Goal: Information Seeking & Learning: Check status

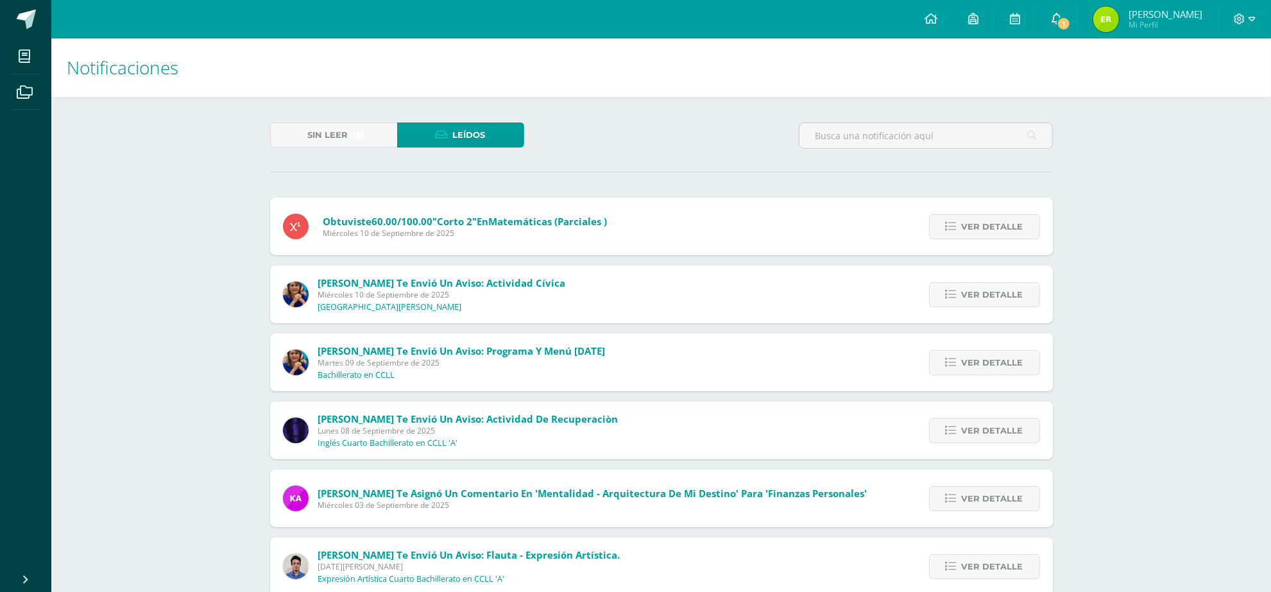
click at [1071, 24] on span "1" at bounding box center [1064, 24] width 14 height 14
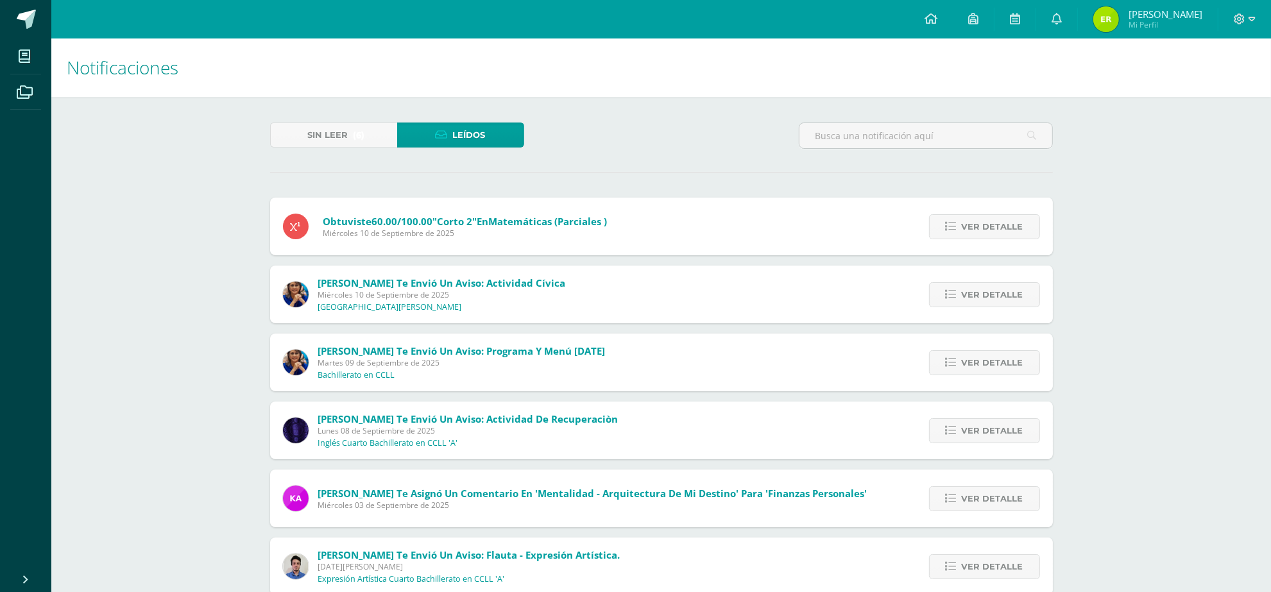
click at [313, 150] on div "Sin leer (6) Leídos" at bounding box center [397, 141] width 264 height 37
click at [321, 136] on span "Sin leer" at bounding box center [328, 135] width 40 height 24
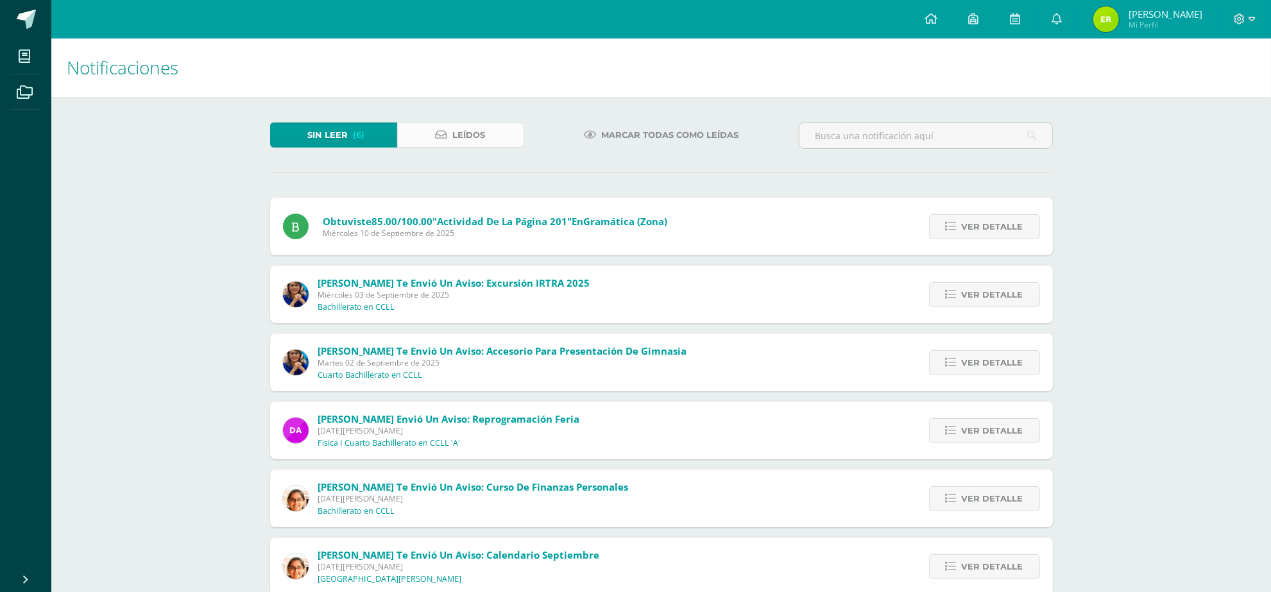
click at [457, 138] on span "Leídos" at bounding box center [469, 135] width 33 height 24
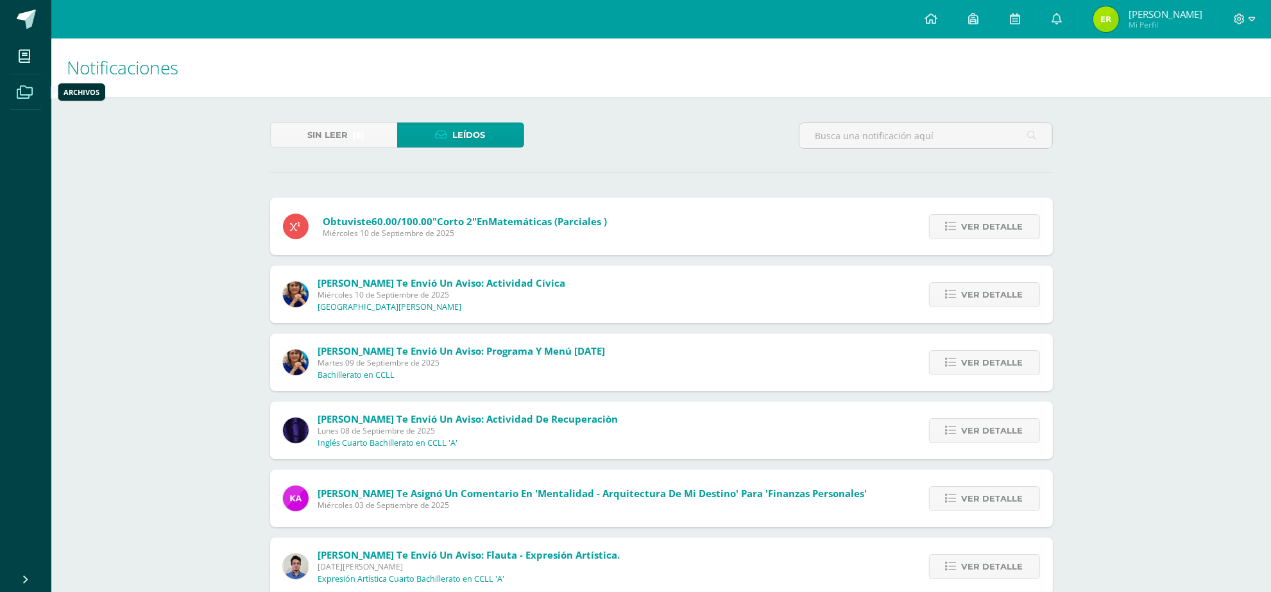
click at [17, 91] on icon at bounding box center [25, 92] width 16 height 13
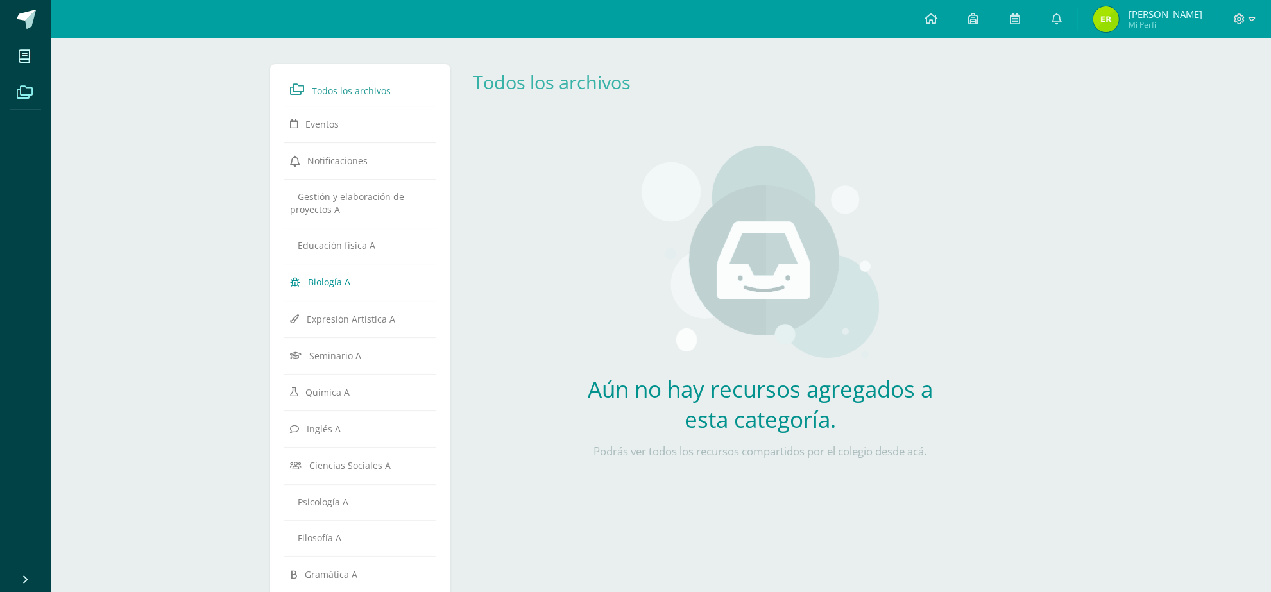
click at [356, 284] on link "Biología A" at bounding box center [361, 281] width 140 height 23
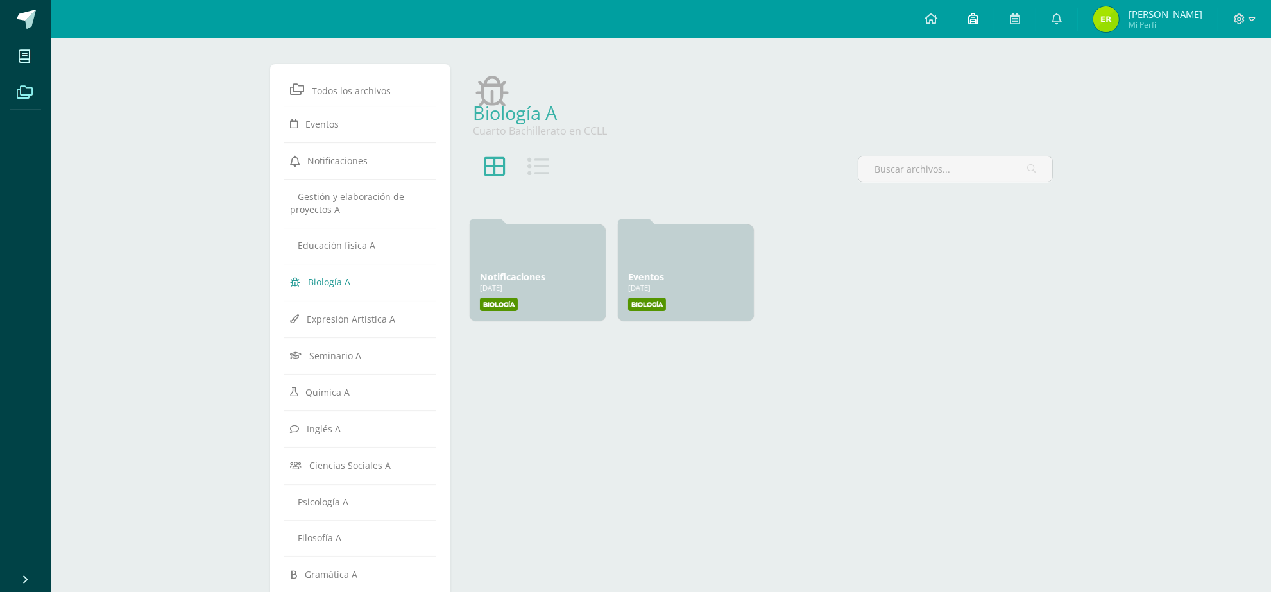
click at [979, 14] on icon at bounding box center [973, 19] width 10 height 12
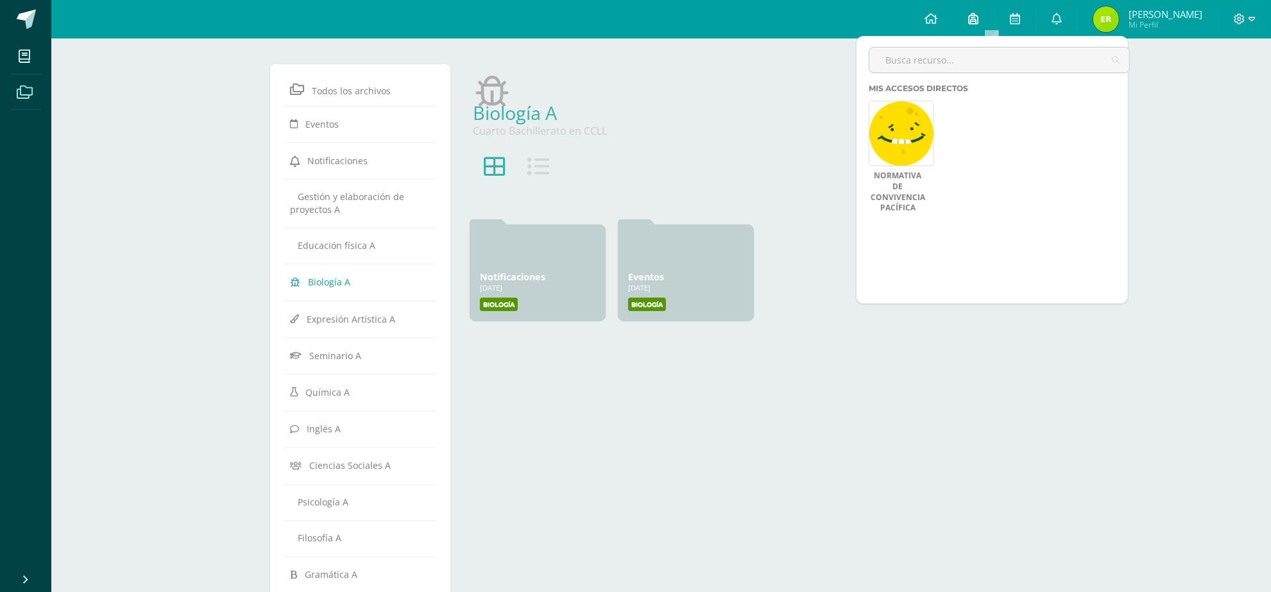
click at [979, 16] on icon at bounding box center [973, 19] width 10 height 12
click at [937, 14] on icon at bounding box center [931, 19] width 13 height 12
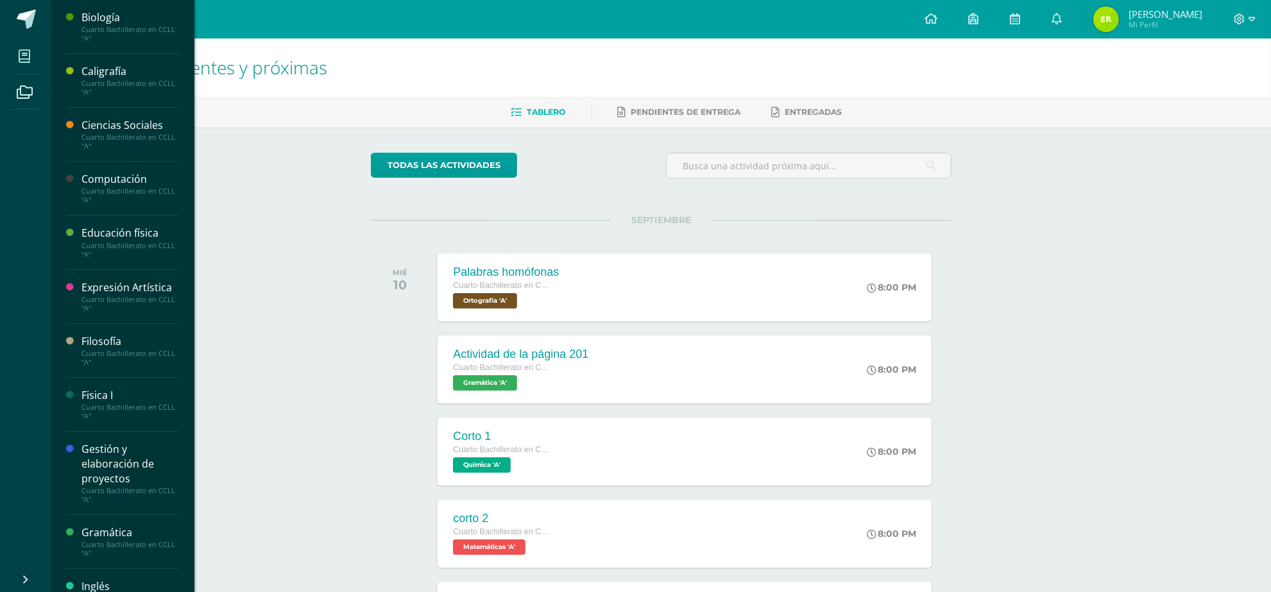
click at [10, 71] on link "Mis cursos" at bounding box center [25, 57] width 31 height 36
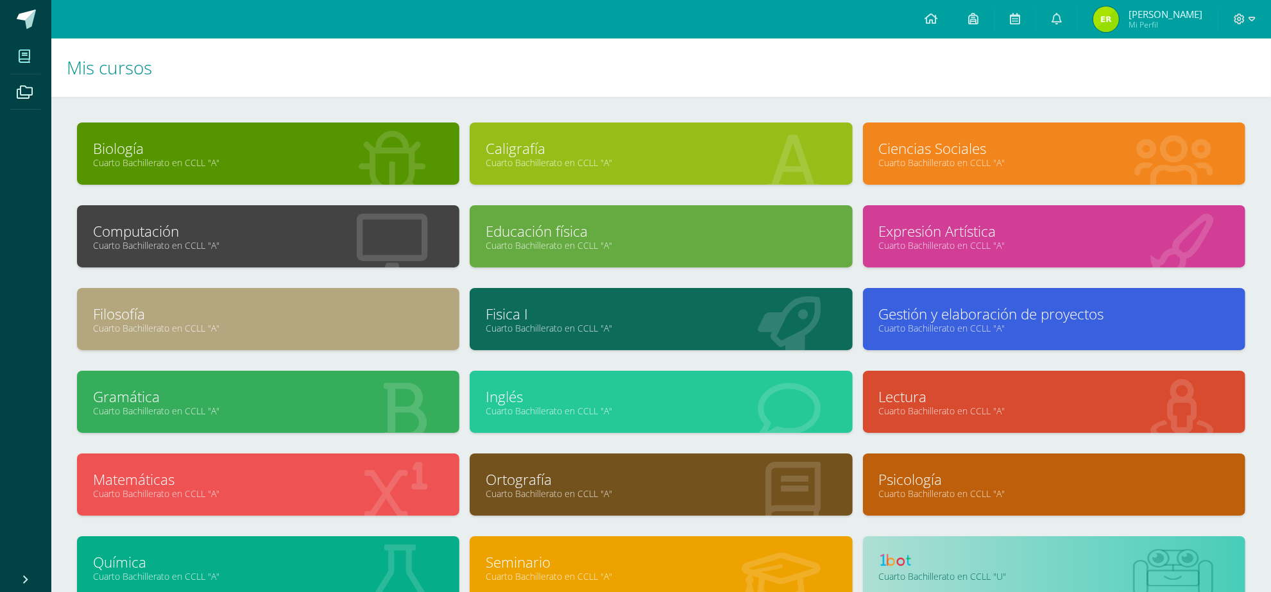
click at [374, 160] on link "Cuarto Bachillerato en CCLL "A"" at bounding box center [268, 163] width 350 height 12
click at [1036, 17] on link at bounding box center [1015, 19] width 41 height 39
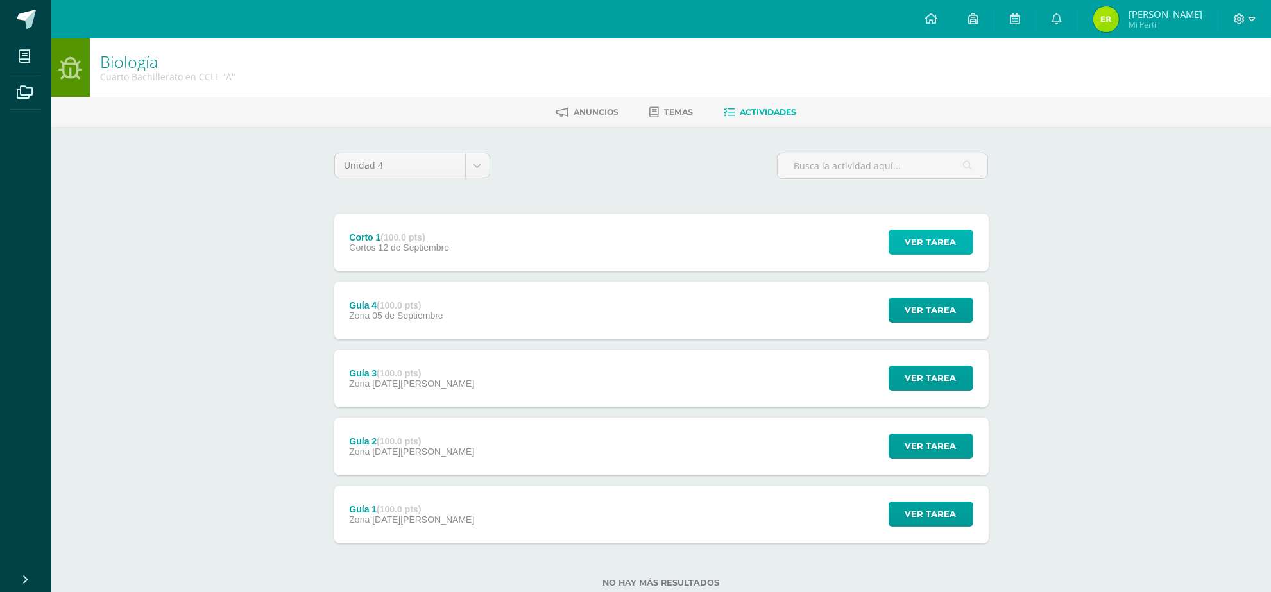
click at [942, 236] on span "Ver tarea" at bounding box center [930, 242] width 51 height 24
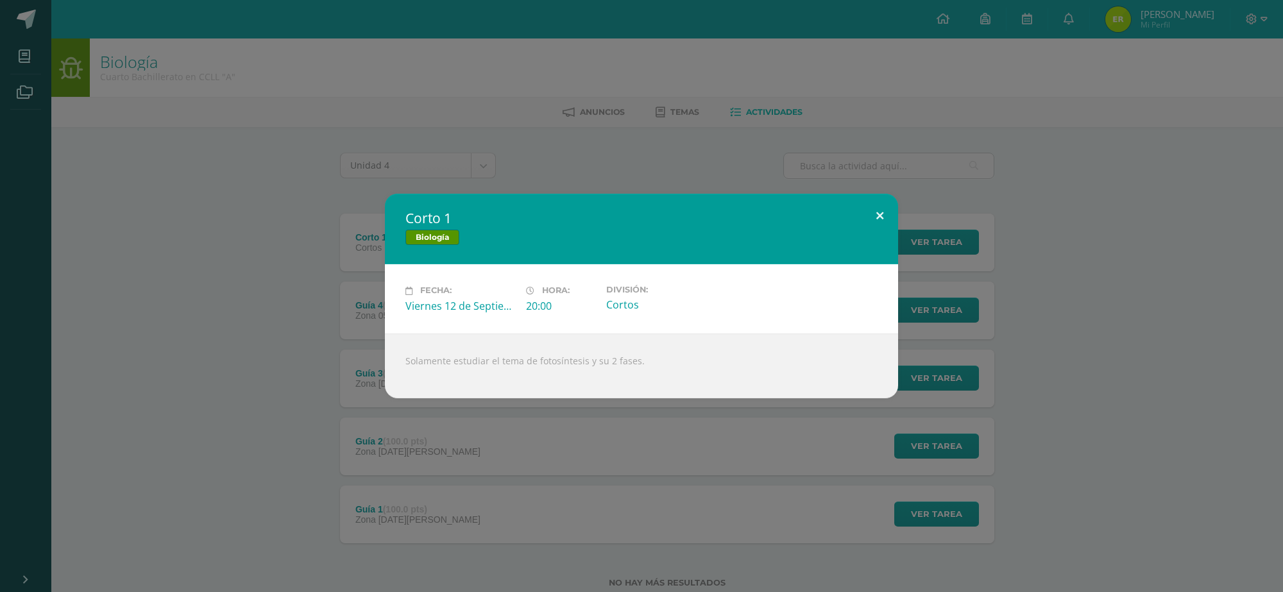
click at [887, 215] on button at bounding box center [880, 216] width 37 height 44
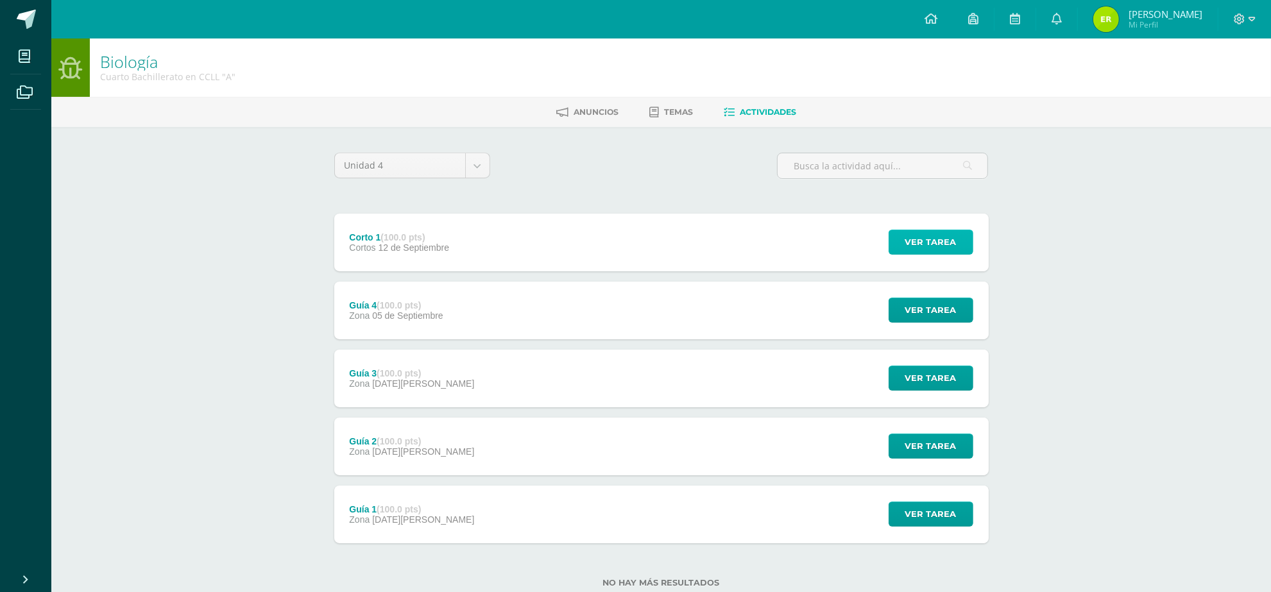
click at [907, 237] on span "Ver tarea" at bounding box center [930, 242] width 51 height 24
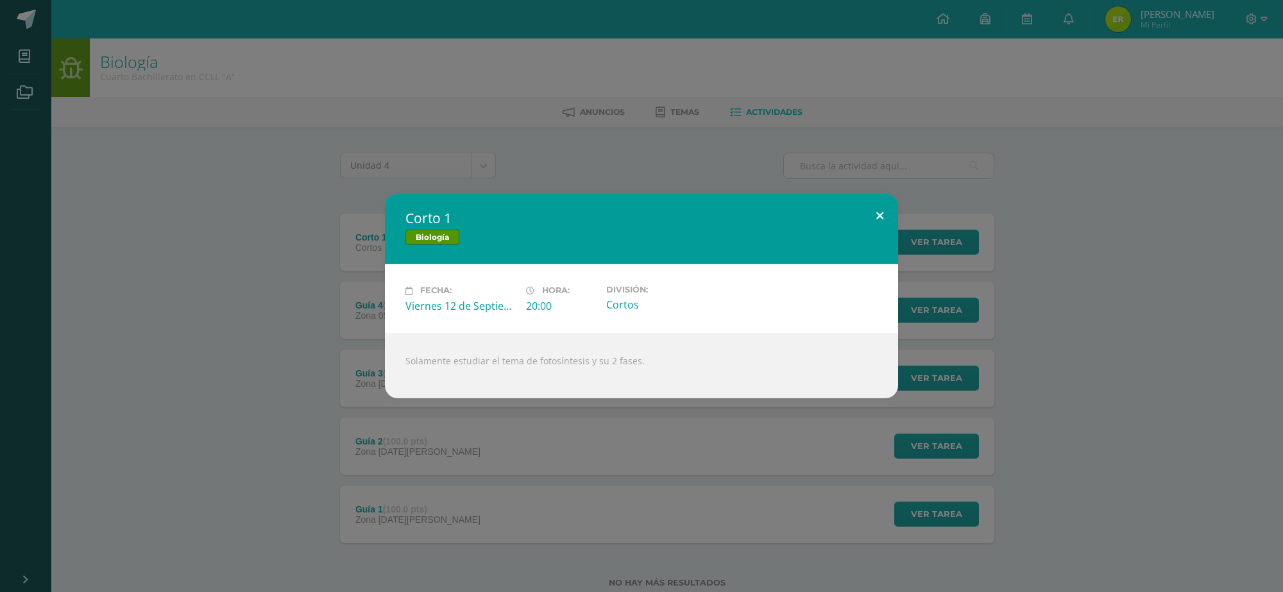
click at [875, 209] on button at bounding box center [880, 216] width 37 height 44
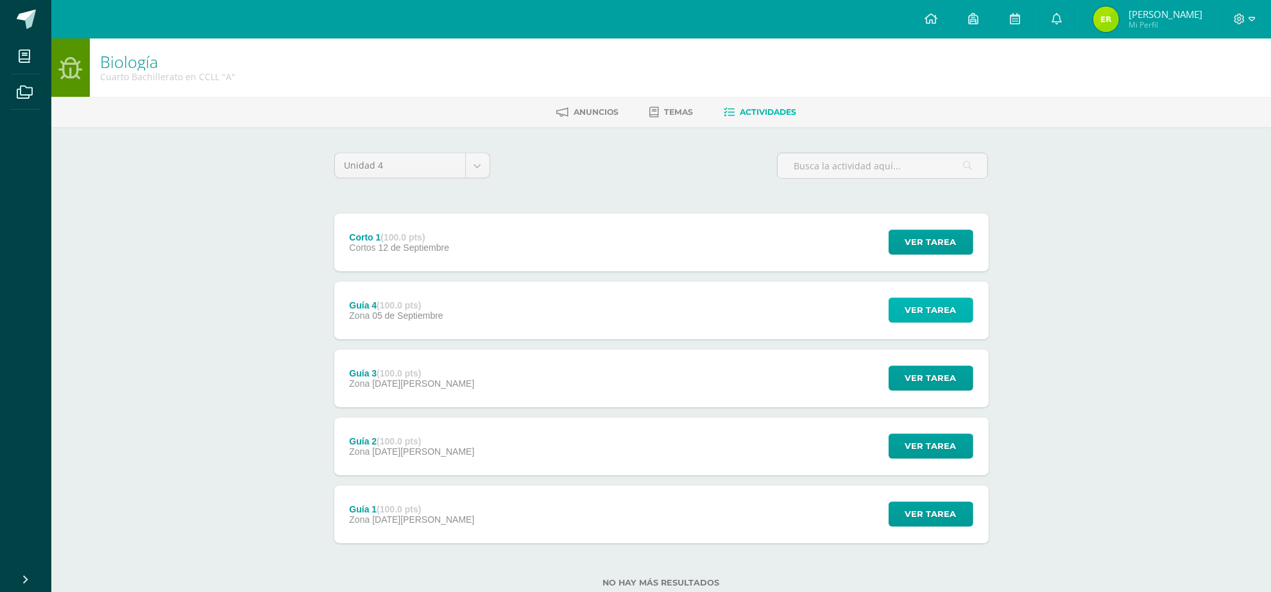
click at [916, 310] on span "Ver tarea" at bounding box center [930, 310] width 51 height 24
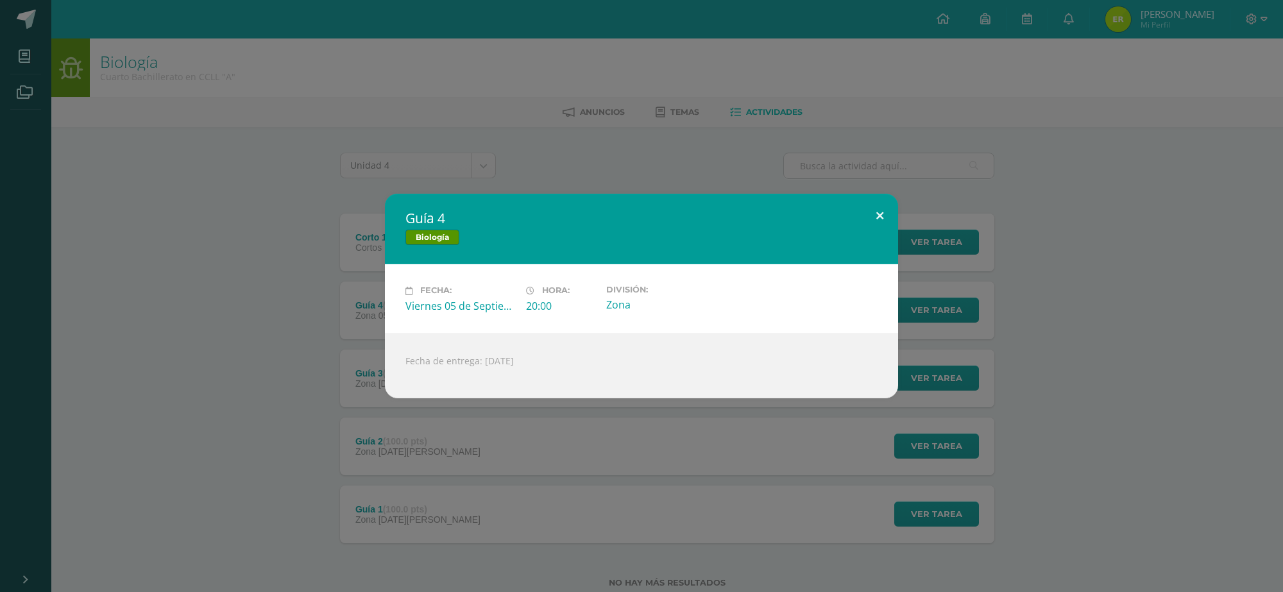
click at [871, 215] on button at bounding box center [880, 216] width 37 height 44
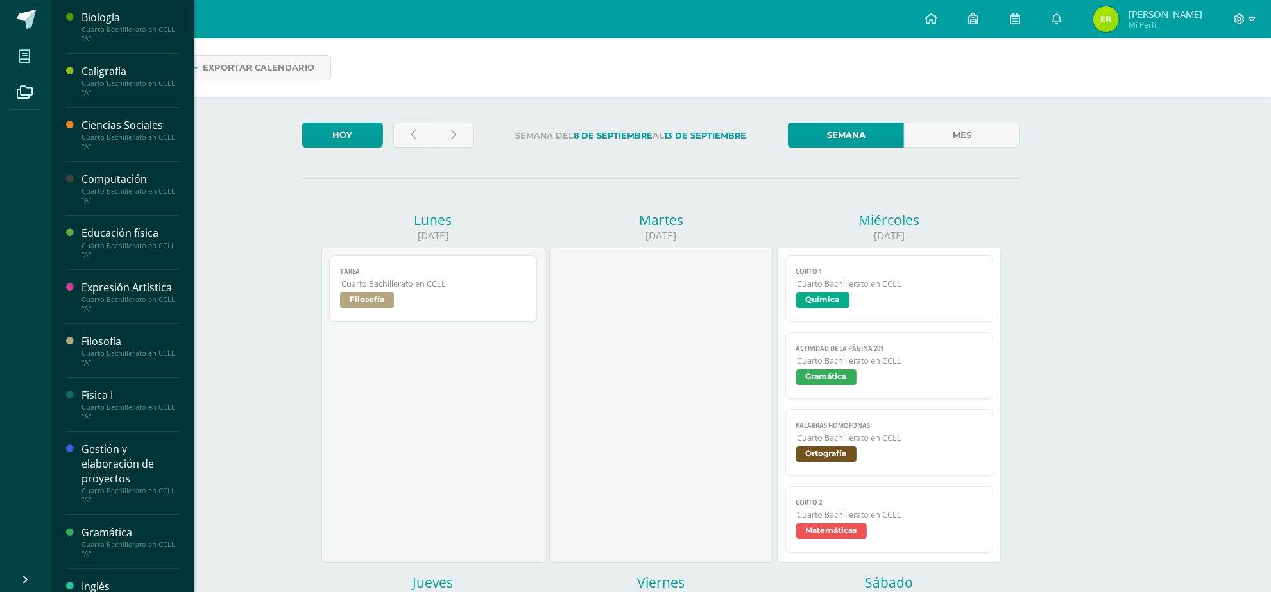
click at [33, 66] on span at bounding box center [24, 56] width 29 height 29
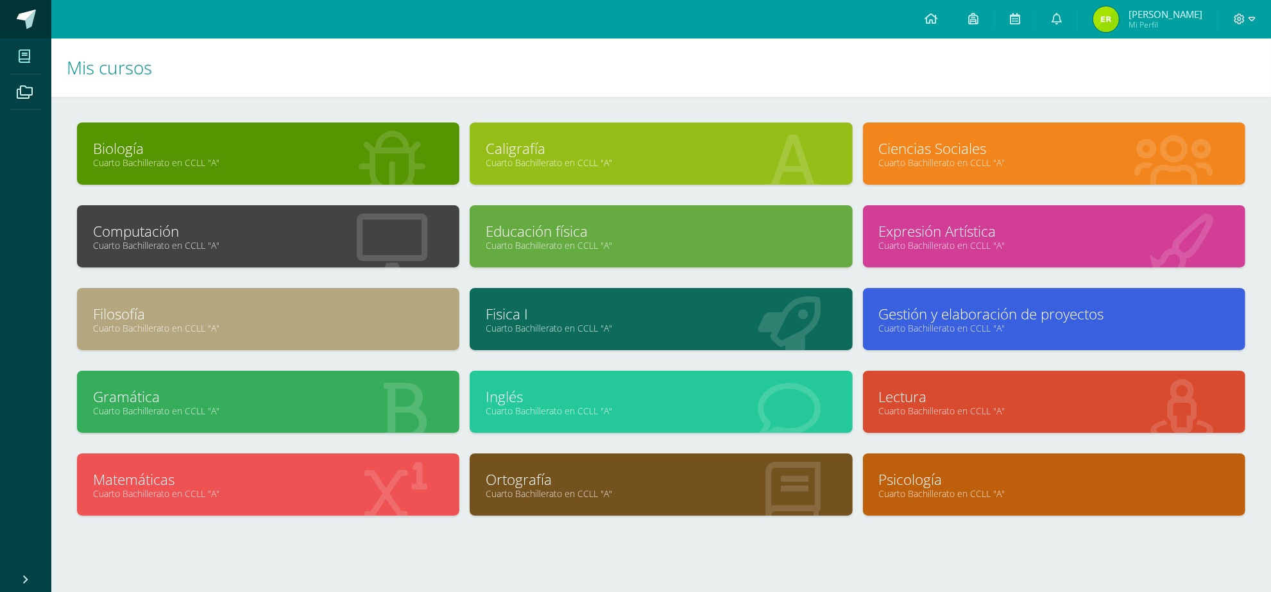
click at [21, 18] on span at bounding box center [26, 19] width 19 height 19
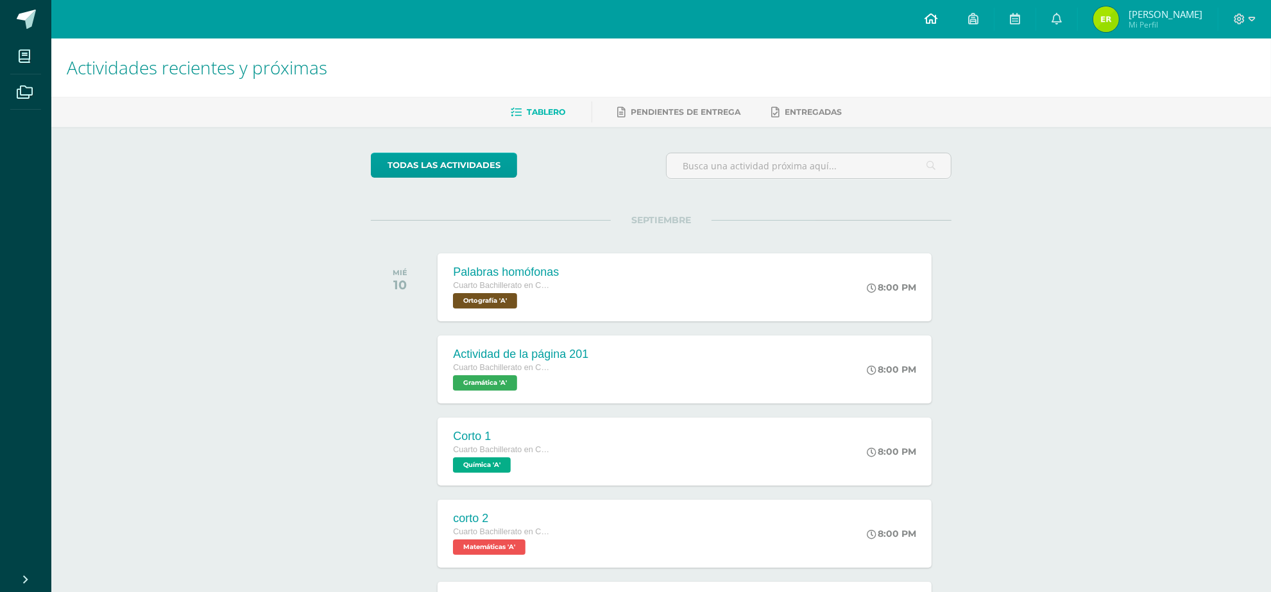
click at [937, 22] on icon at bounding box center [931, 19] width 13 height 12
click at [1190, 17] on span "[PERSON_NAME]" at bounding box center [1166, 14] width 74 height 13
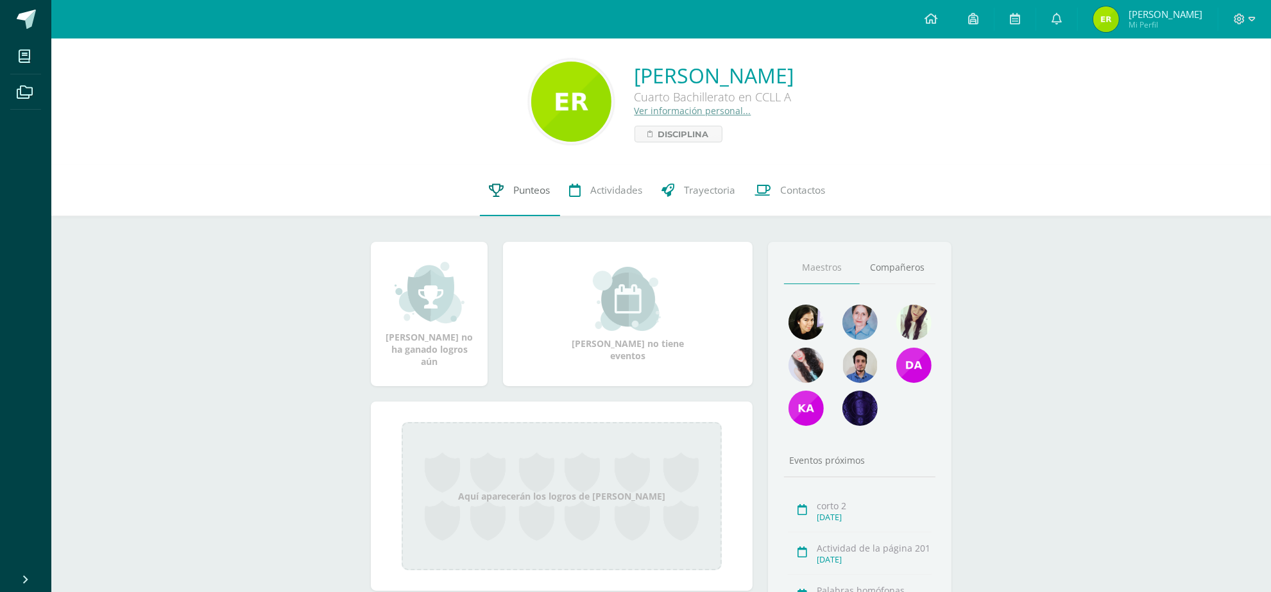
click at [533, 184] on span "Punteos" at bounding box center [532, 190] width 37 height 13
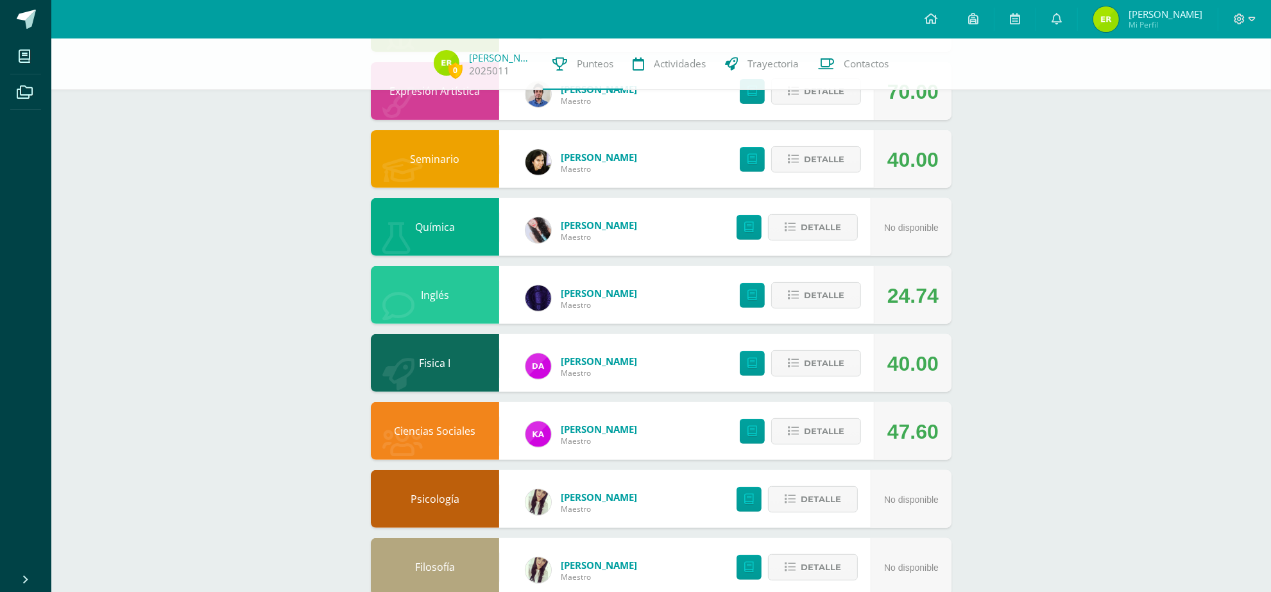
scroll to position [488, 0]
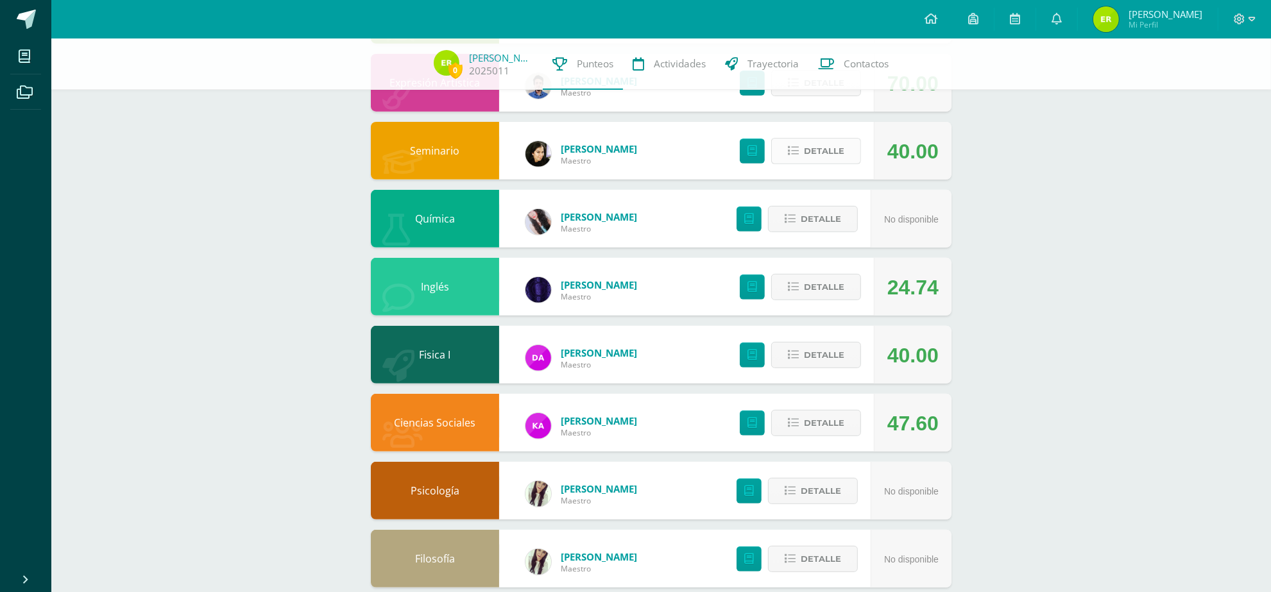
click at [819, 145] on span "Detalle" at bounding box center [824, 151] width 40 height 24
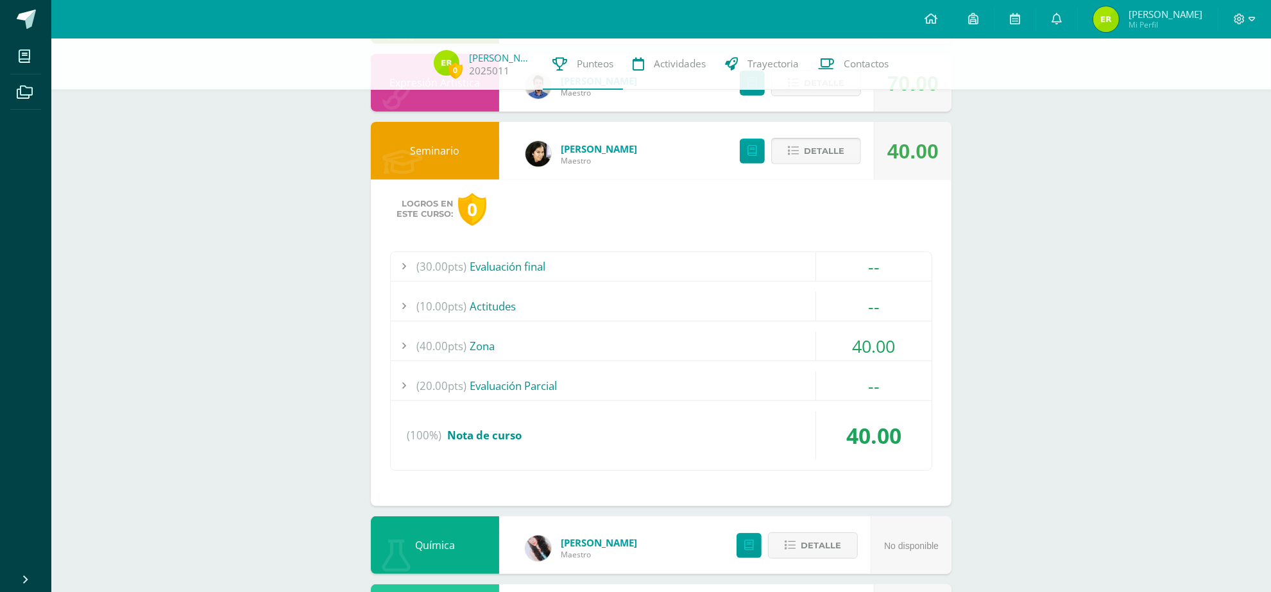
click at [817, 148] on span "Detalle" at bounding box center [824, 151] width 40 height 24
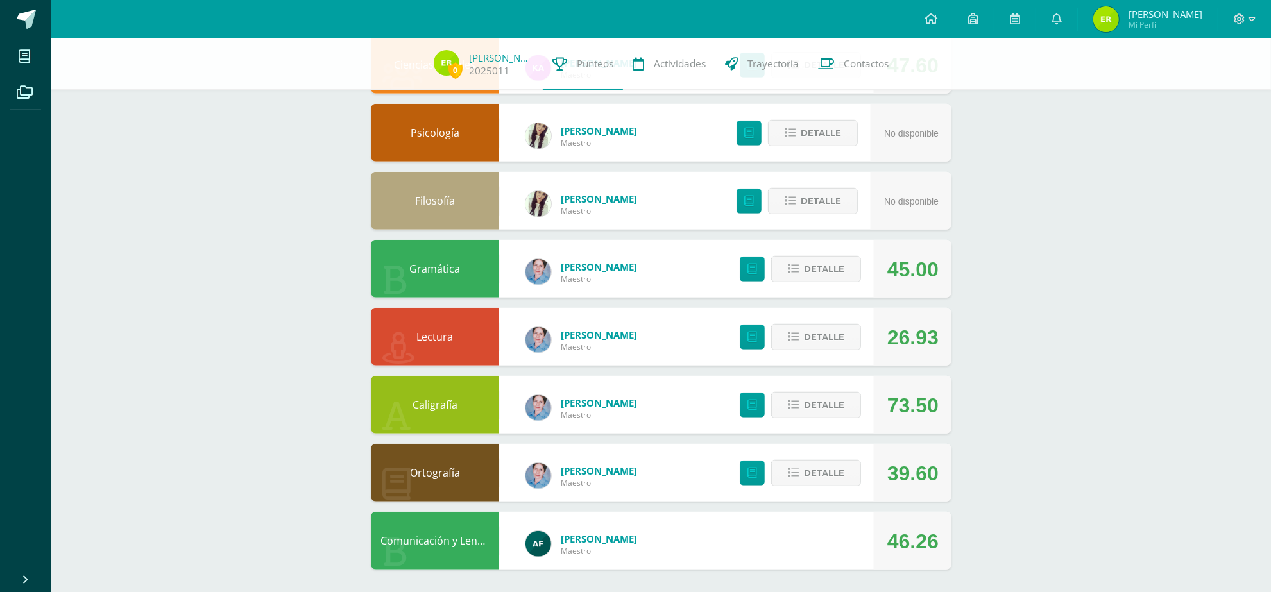
scroll to position [848, 0]
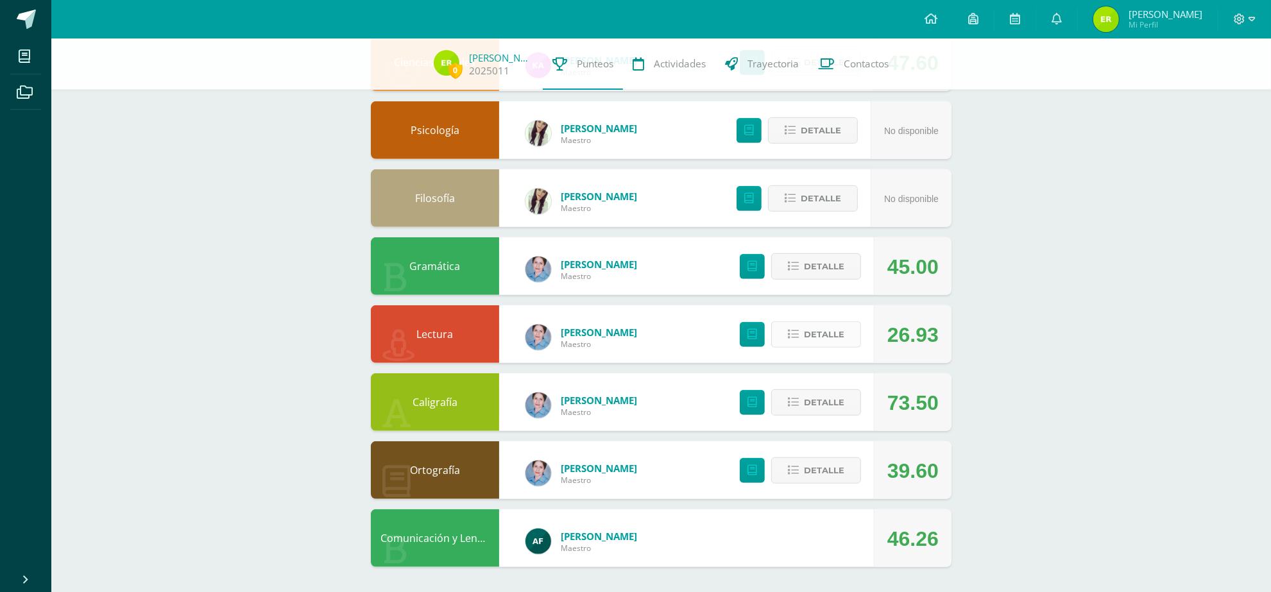
click at [792, 330] on icon at bounding box center [793, 334] width 11 height 11
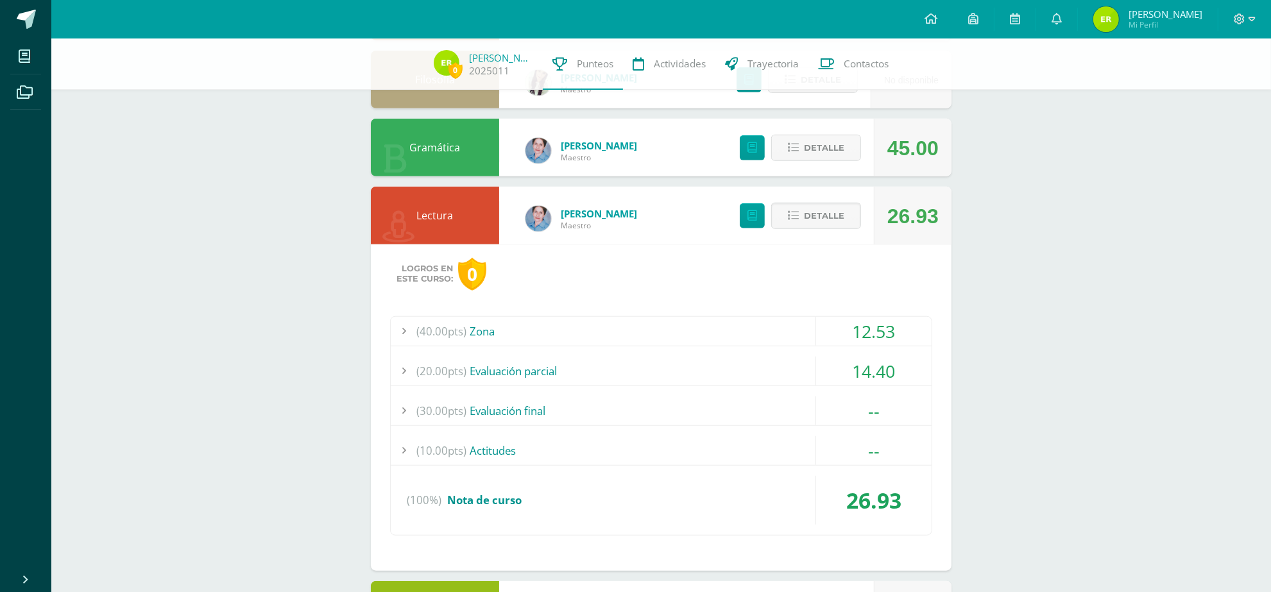
scroll to position [1012, 0]
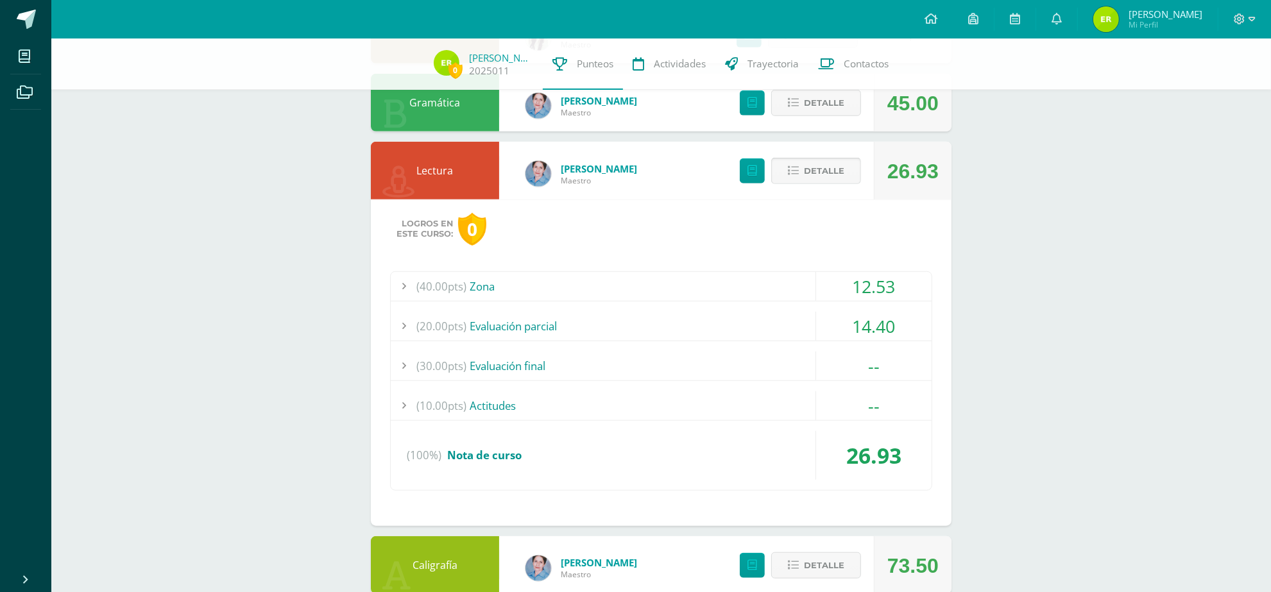
click at [821, 171] on span "Detalle" at bounding box center [824, 171] width 40 height 24
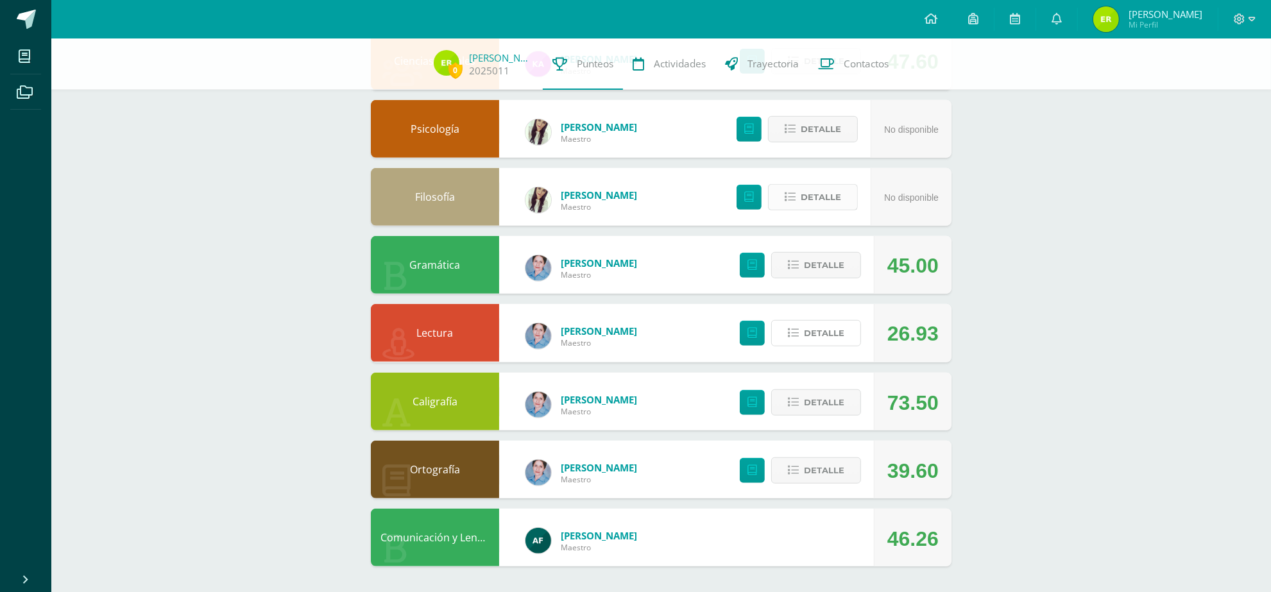
scroll to position [848, 0]
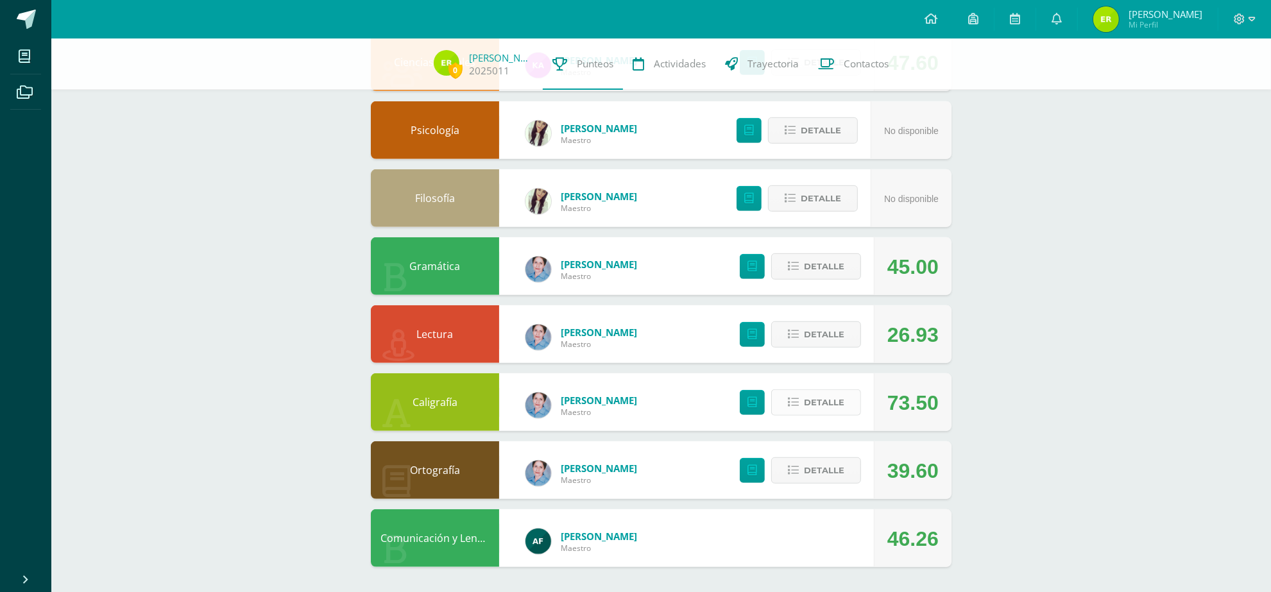
click at [797, 393] on button "Detalle" at bounding box center [816, 403] width 90 height 26
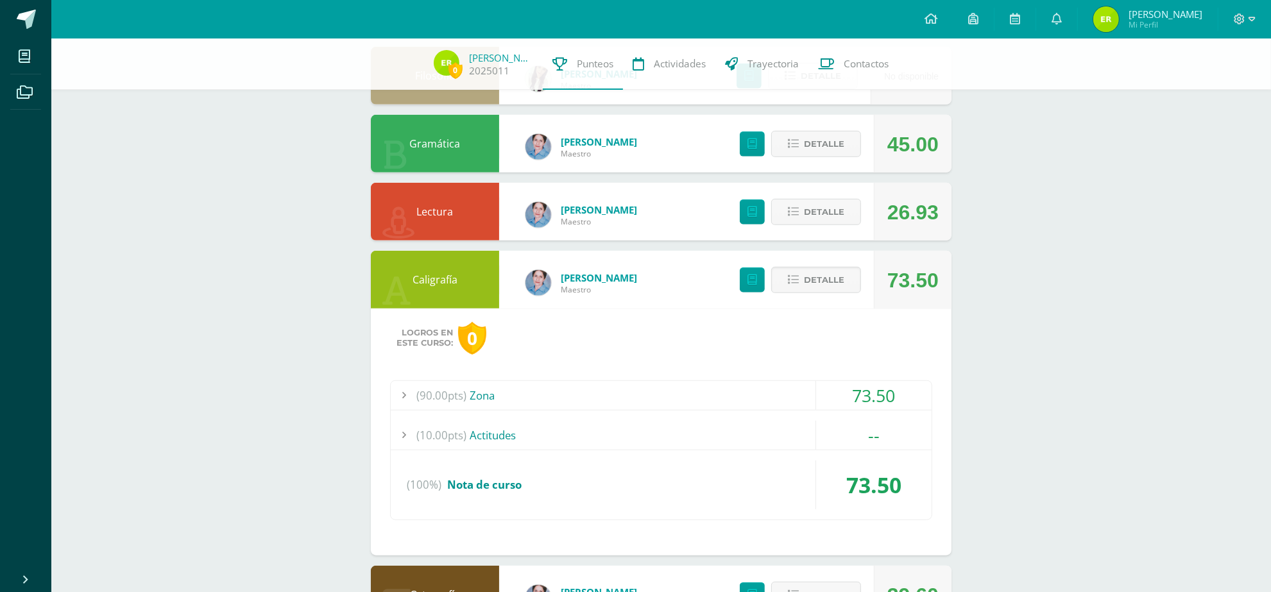
scroll to position [952, 0]
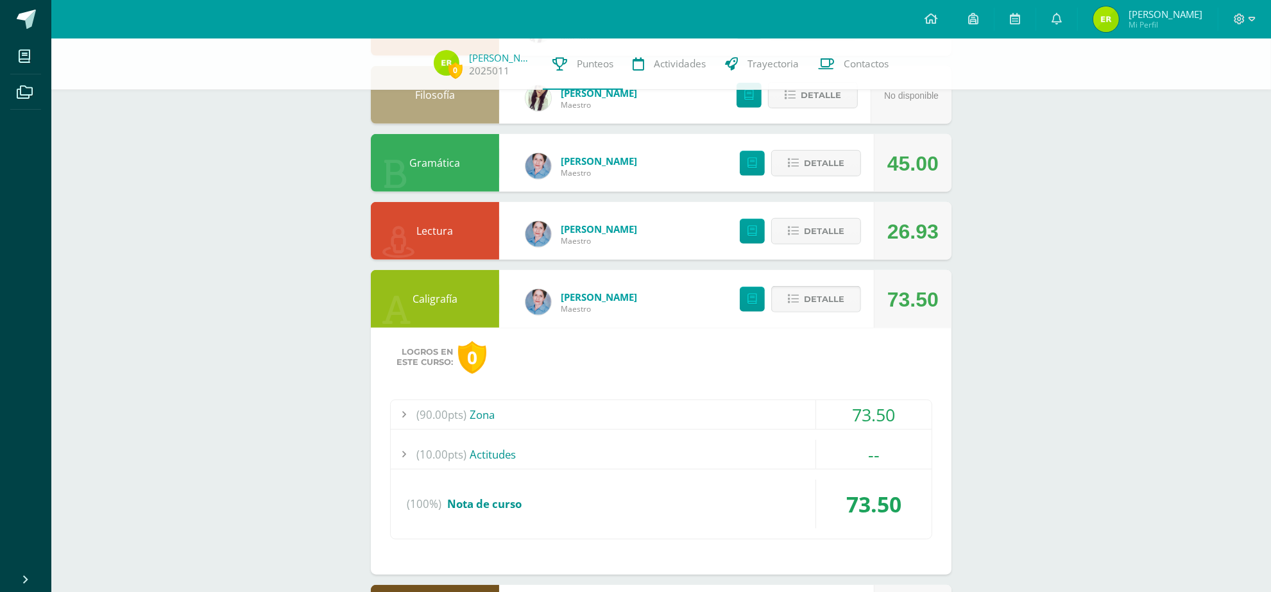
click at [787, 296] on button "Detalle" at bounding box center [816, 299] width 90 height 26
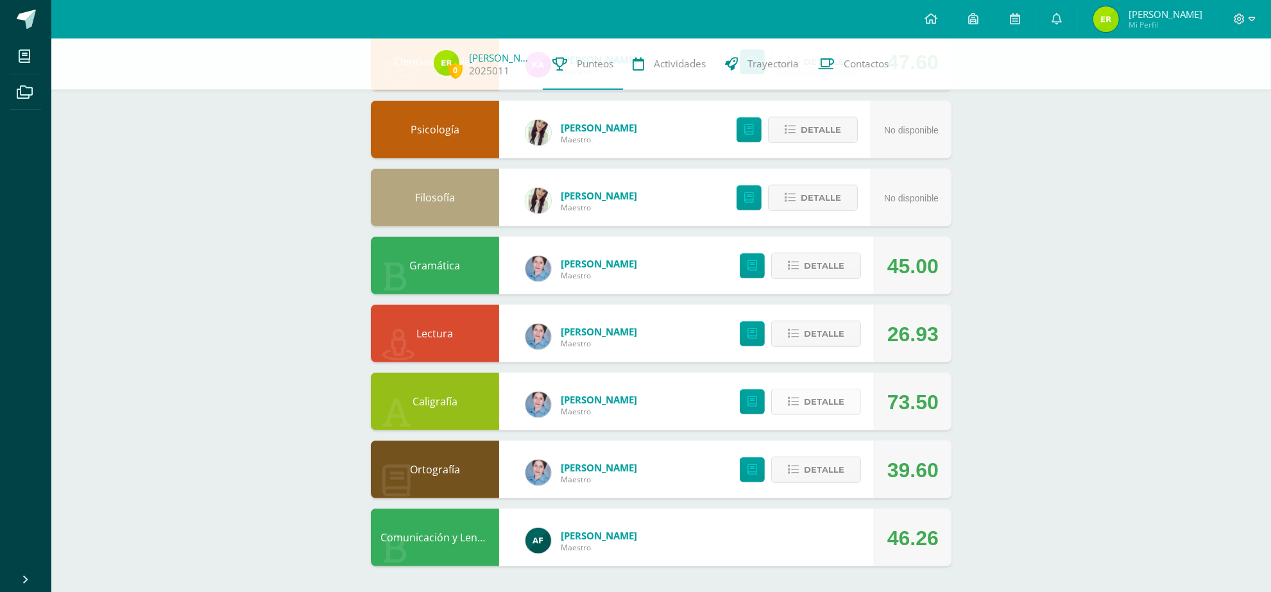
scroll to position [848, 0]
click at [803, 460] on button "Detalle" at bounding box center [816, 471] width 90 height 26
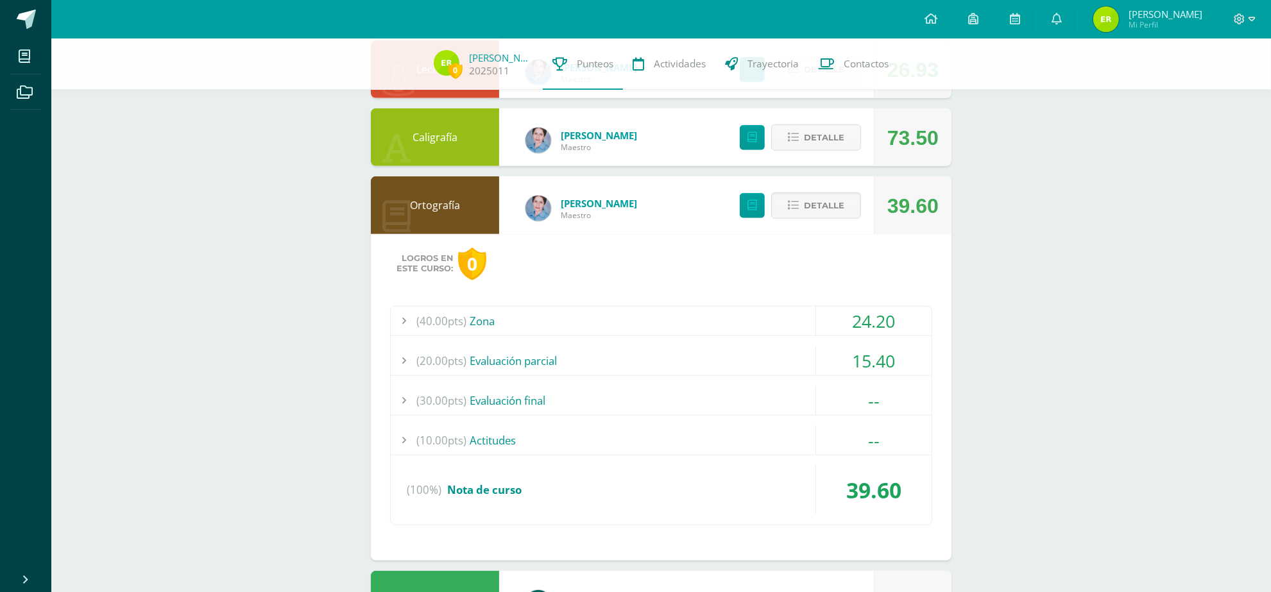
scroll to position [1176, 0]
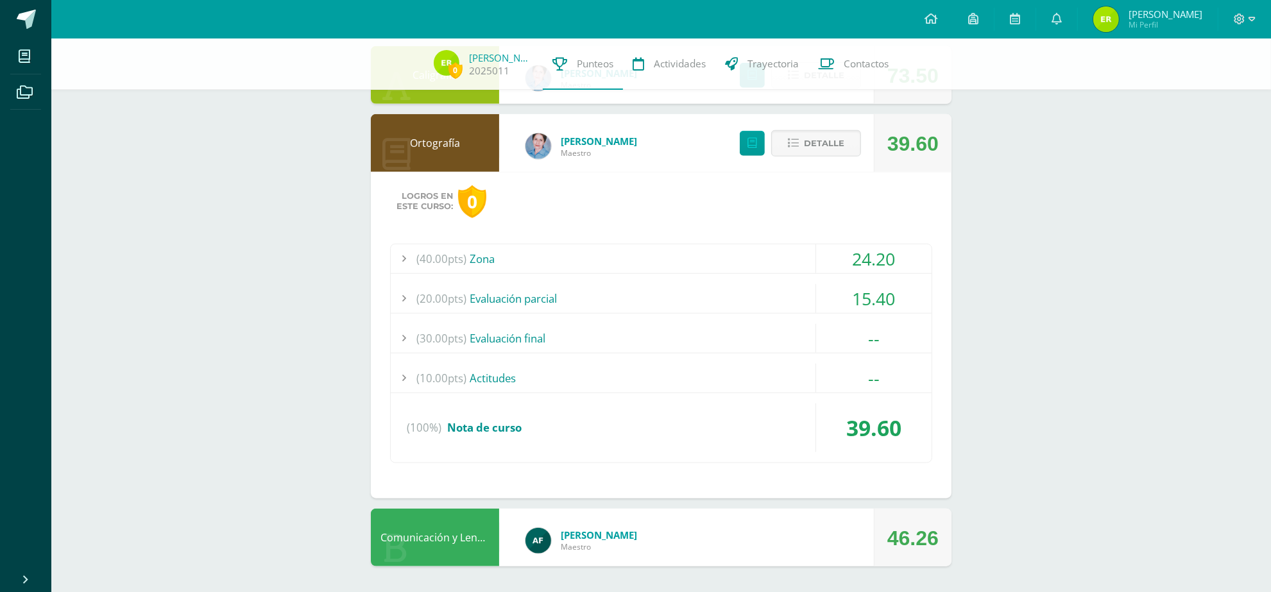
click at [780, 145] on button "Detalle" at bounding box center [816, 143] width 90 height 26
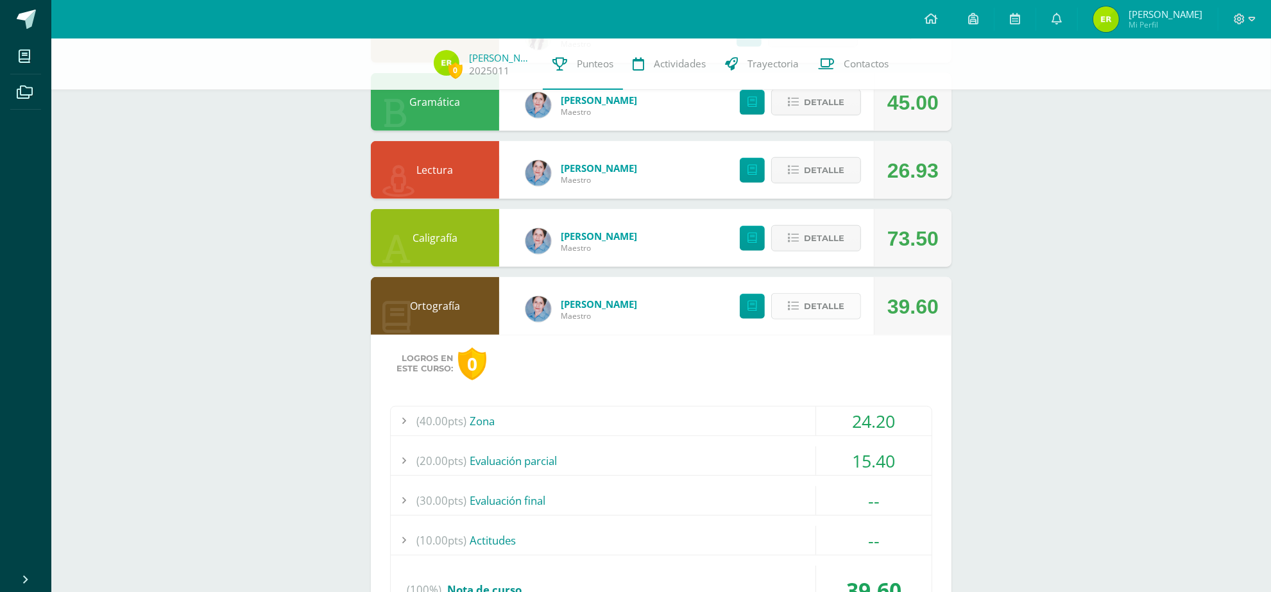
scroll to position [848, 0]
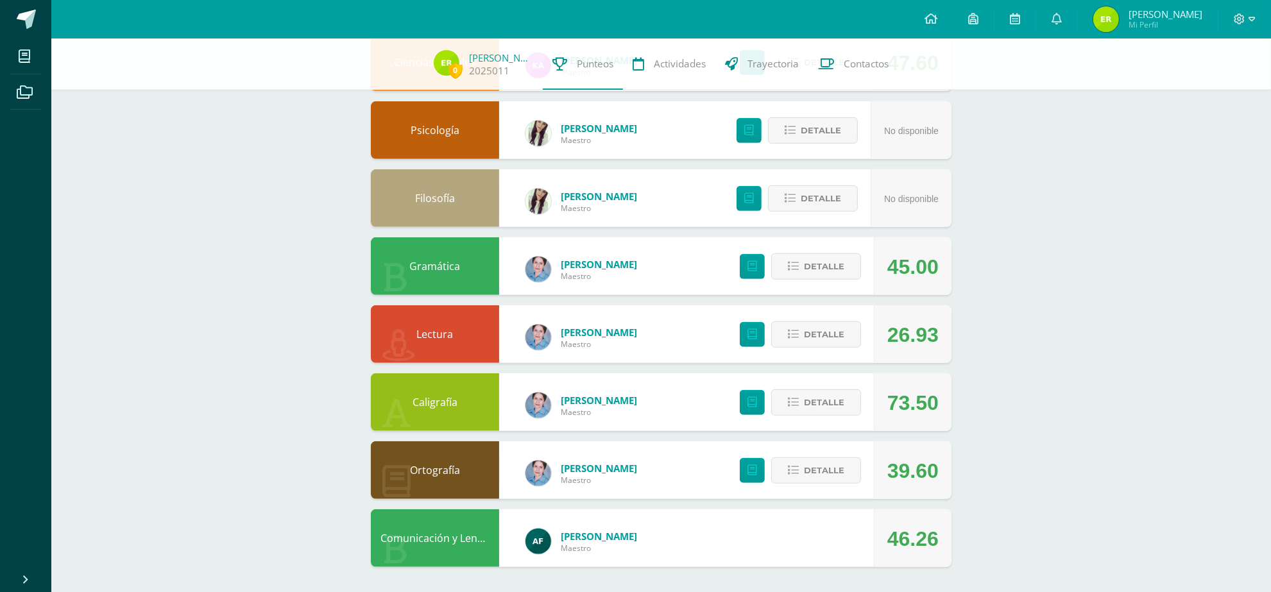
click at [928, 540] on div "46.26" at bounding box center [912, 539] width 51 height 58
drag, startPoint x: 845, startPoint y: 539, endPoint x: 914, endPoint y: 538, distance: 69.3
click at [914, 538] on div "Comunicación y Lenguaje Astrid Figueroa Maestro 46.26" at bounding box center [661, 538] width 581 height 58
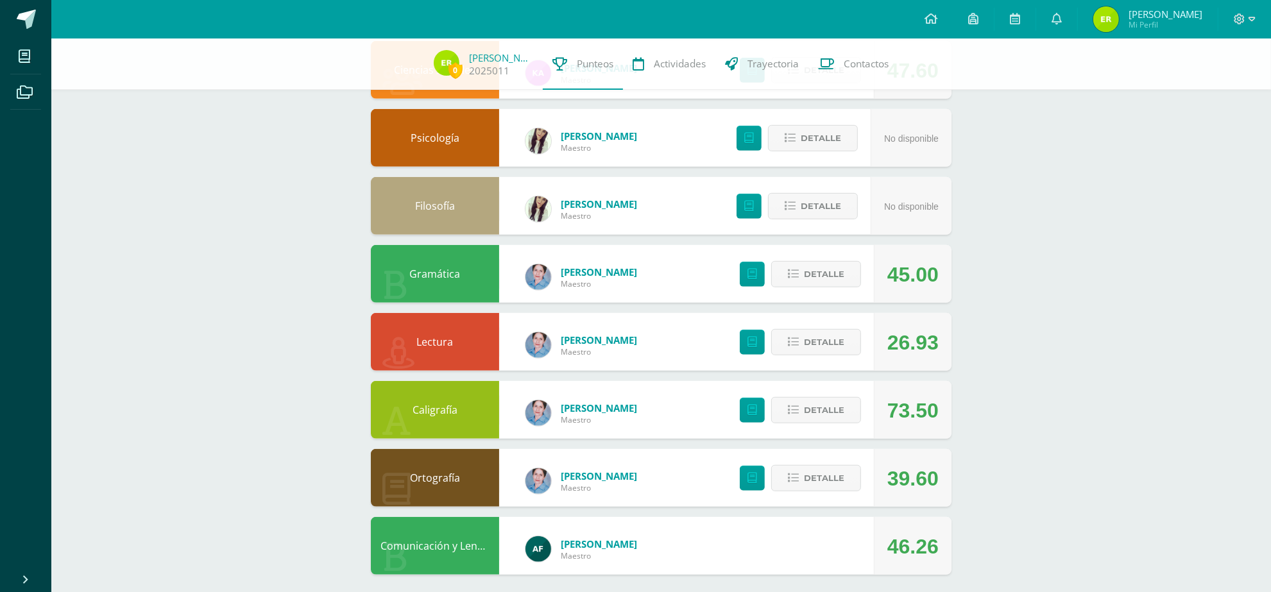
scroll to position [818, 0]
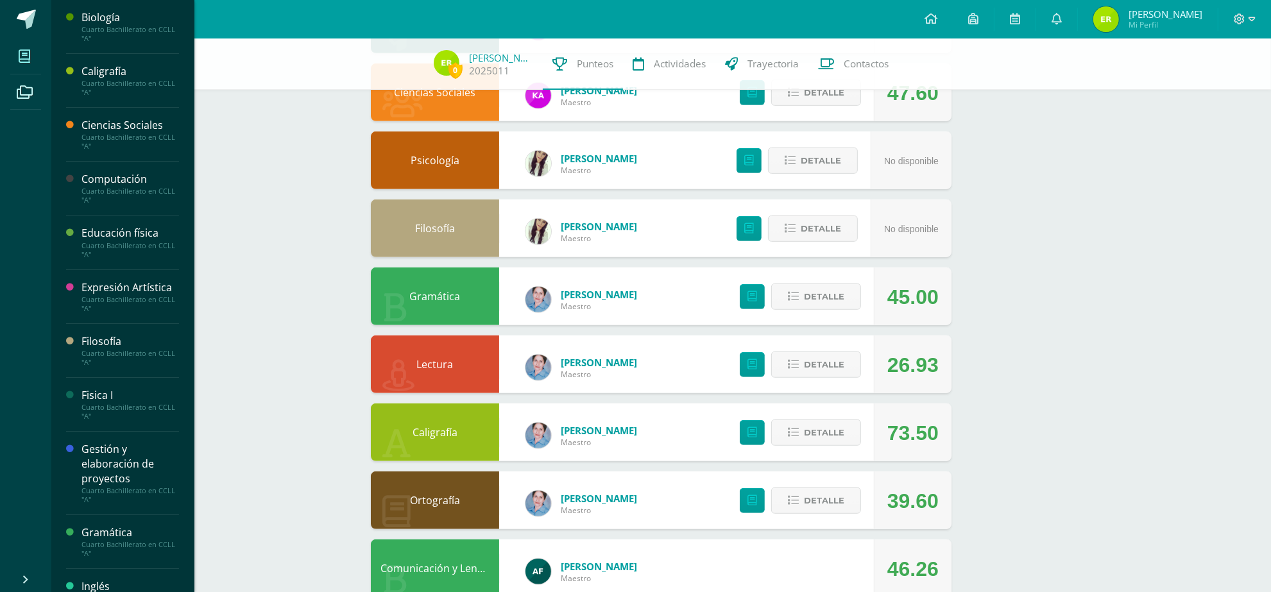
click at [30, 55] on icon at bounding box center [25, 56] width 12 height 13
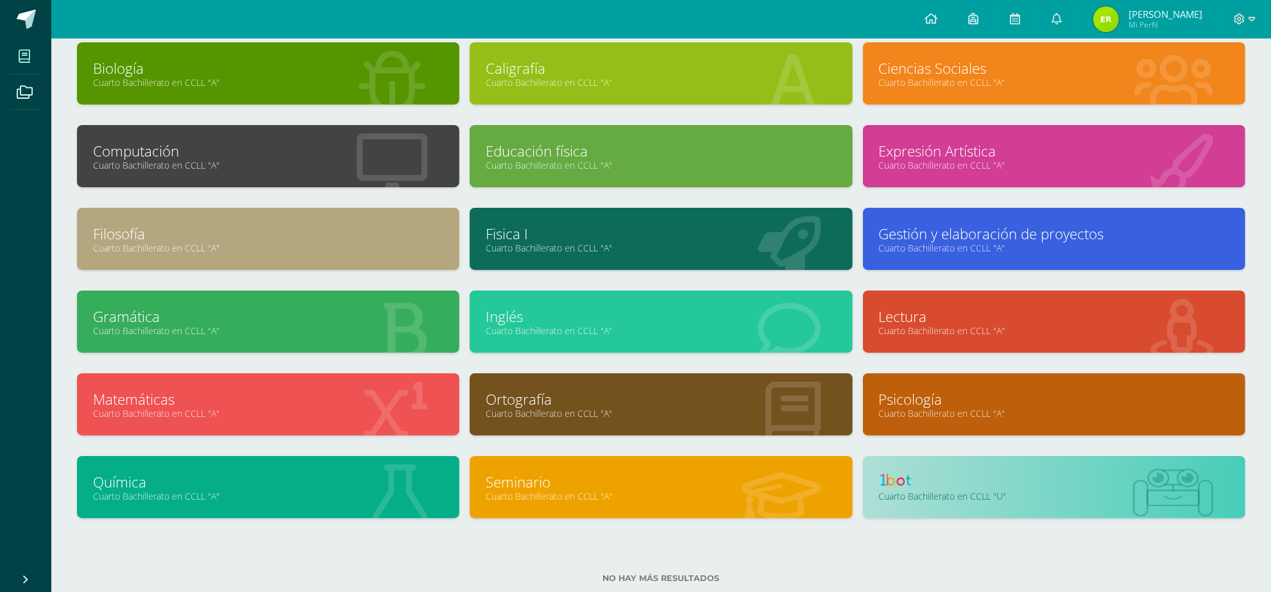
scroll to position [107, 0]
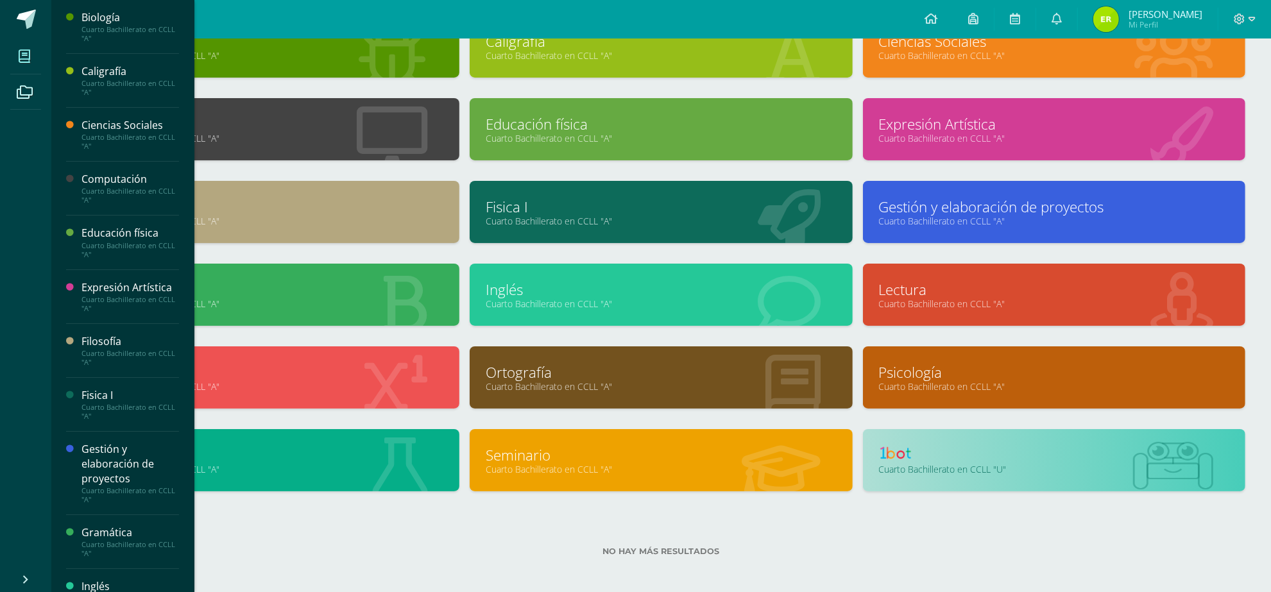
click at [16, 62] on span at bounding box center [24, 56] width 29 height 29
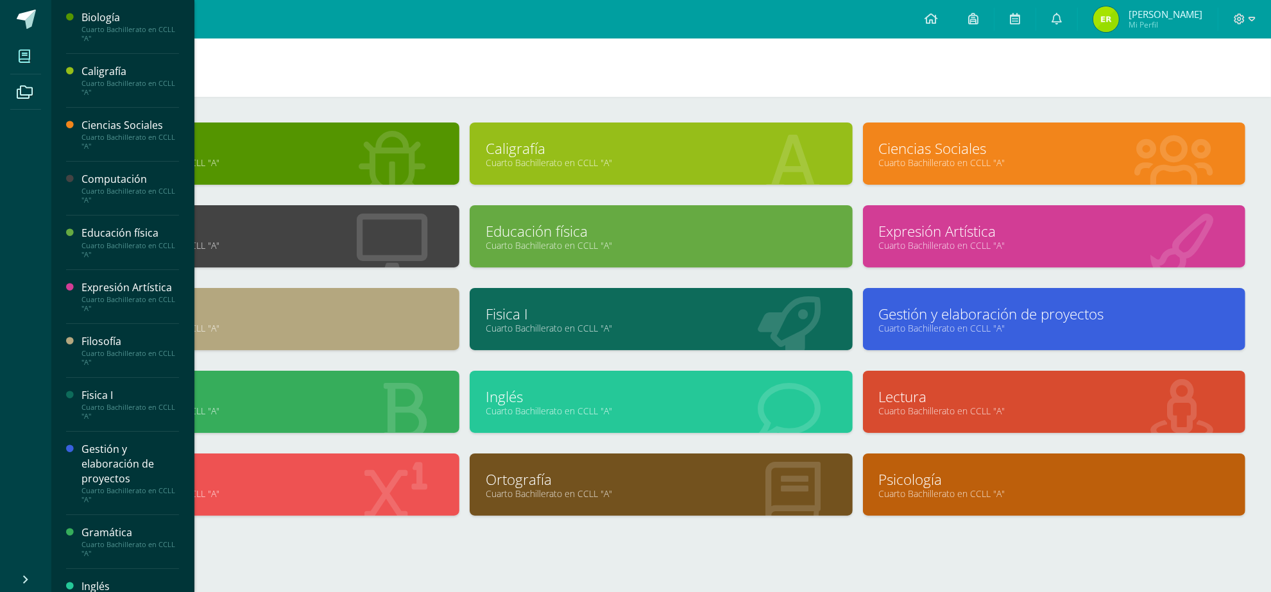
drag, startPoint x: 187, startPoint y: 203, endPoint x: 191, endPoint y: 313, distance: 109.8
click at [191, 313] on div "Biología Cuarto Bachillerato en CCLL "A" Caligrafía Cuarto Bachillerato en CCLL…" at bounding box center [123, 296] width 144 height 592
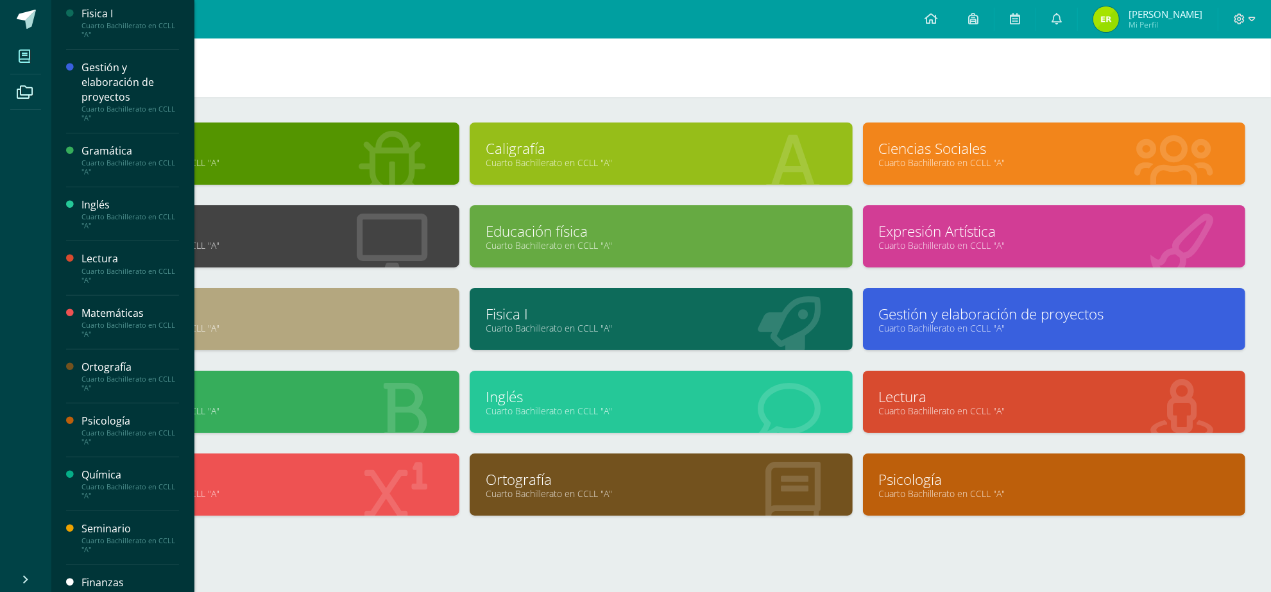
scroll to position [425, 0]
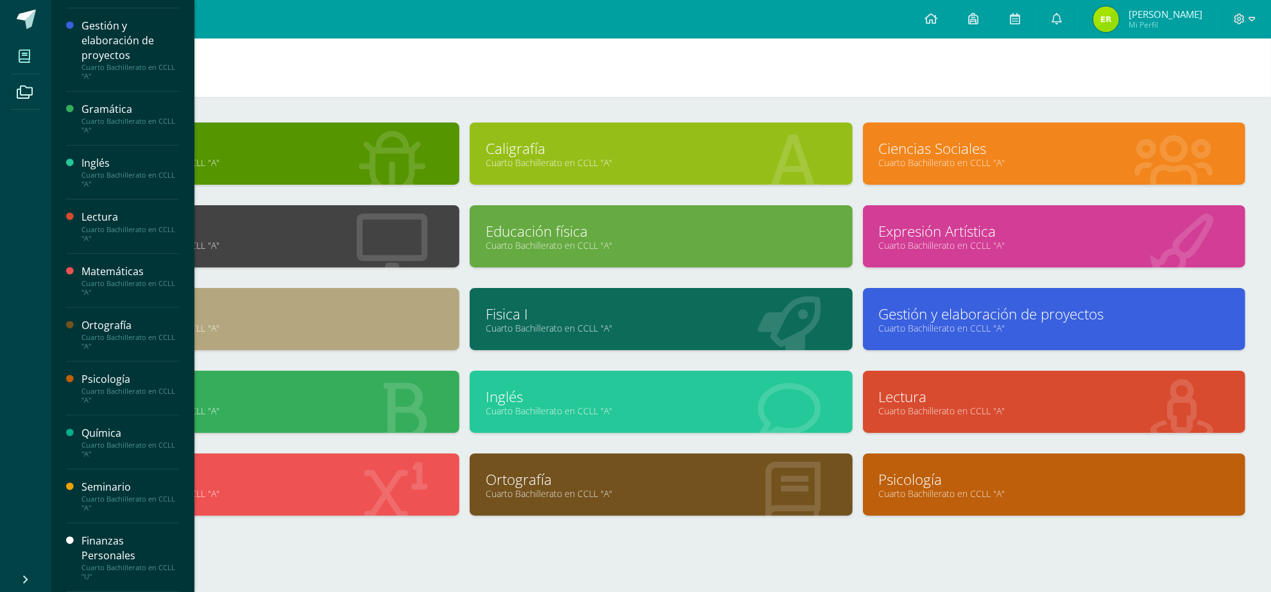
click at [100, 538] on div "Finanzas Personales" at bounding box center [130, 549] width 98 height 30
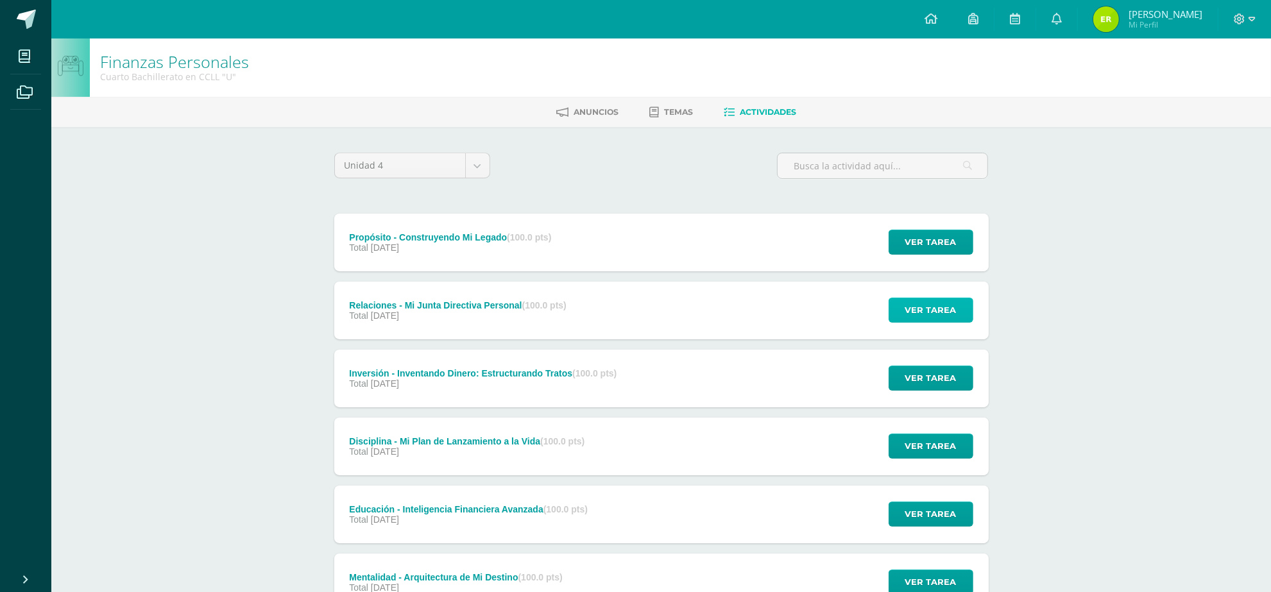
click at [931, 300] on span "Ver tarea" at bounding box center [930, 310] width 51 height 24
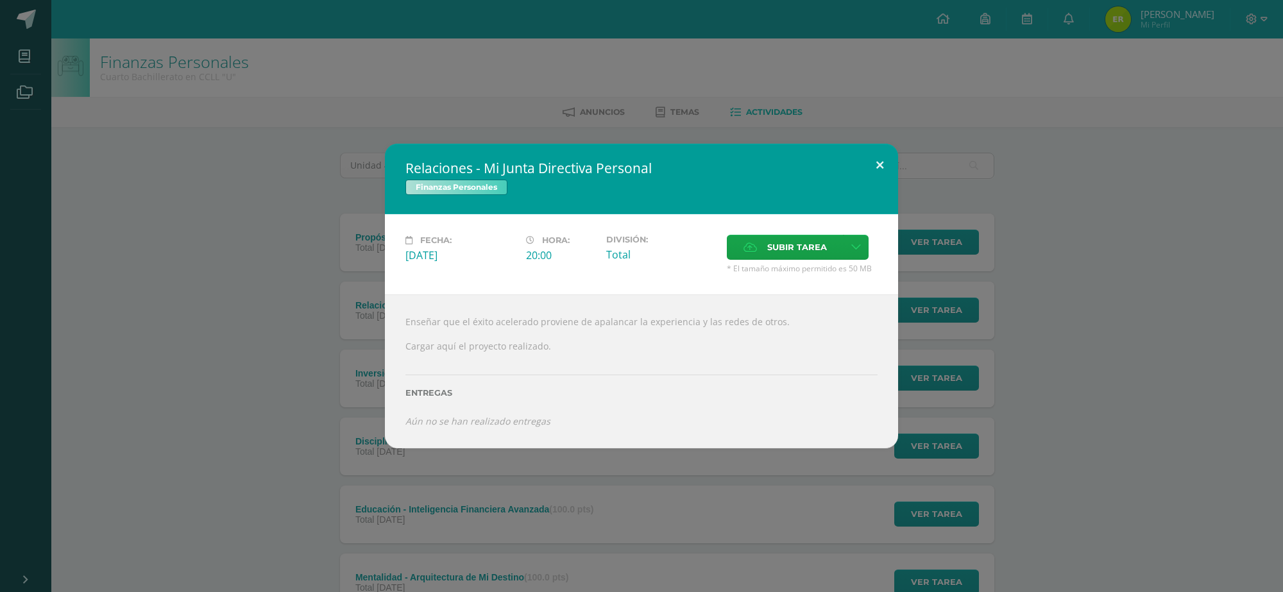
click at [875, 152] on button at bounding box center [880, 166] width 37 height 44
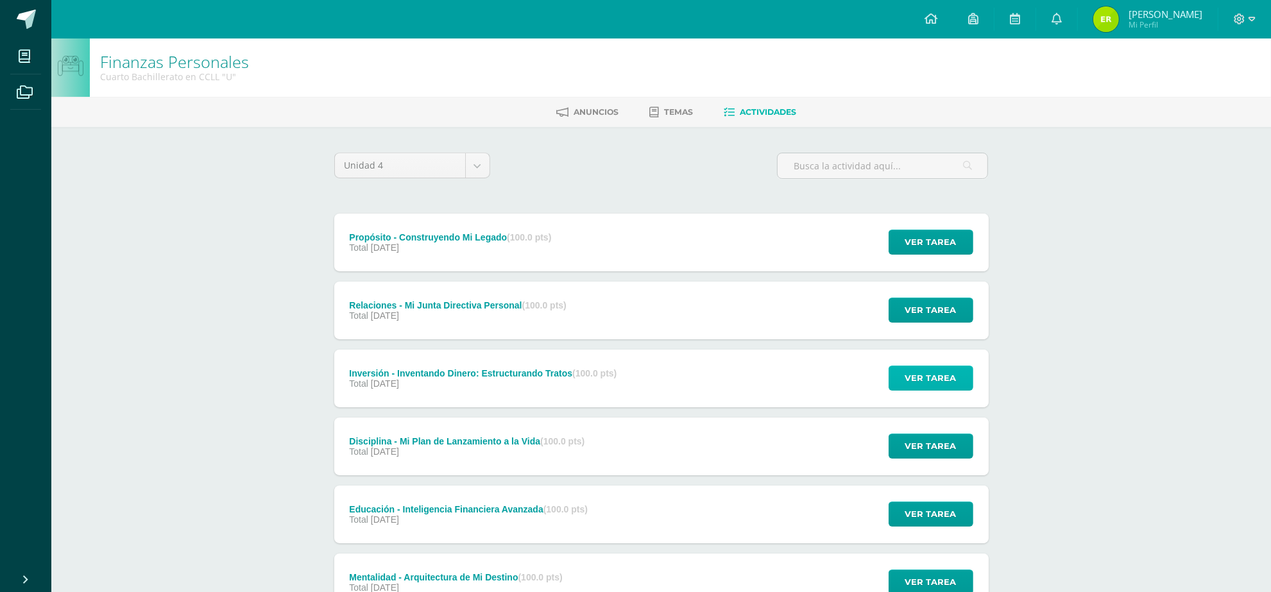
click at [957, 376] on button "Ver tarea" at bounding box center [931, 378] width 85 height 25
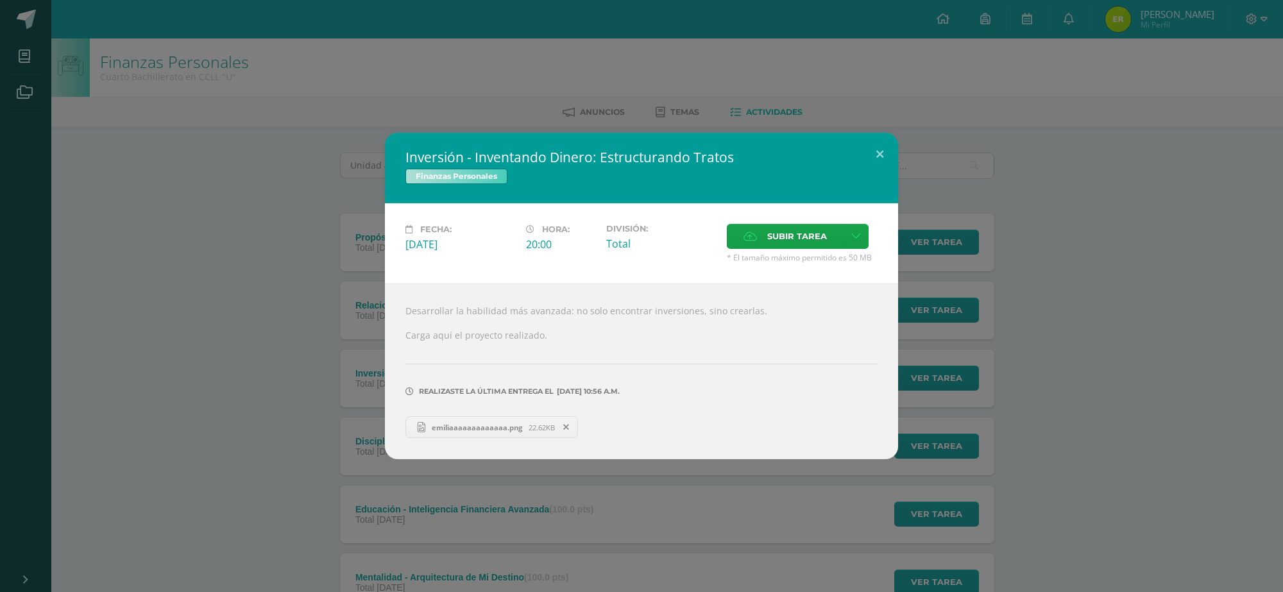
click at [486, 425] on span "emiliaaaaaaaaaaaaa.png" at bounding box center [476, 428] width 103 height 10
click at [881, 148] on button at bounding box center [880, 155] width 37 height 44
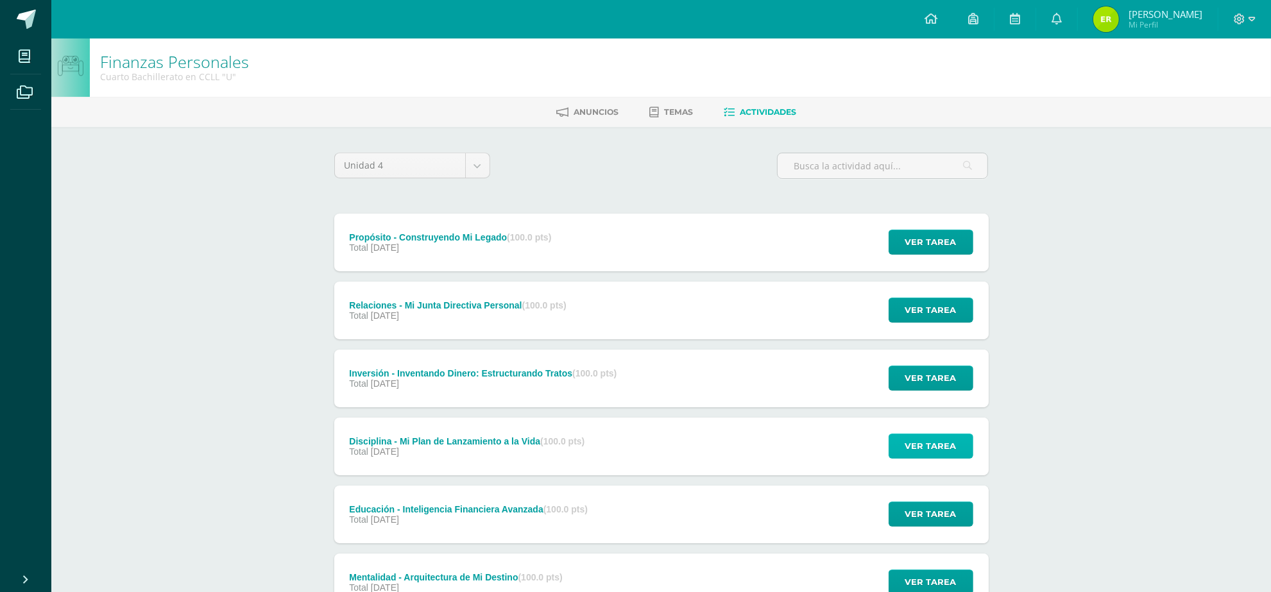
click at [950, 447] on span "Ver tarea" at bounding box center [930, 446] width 51 height 24
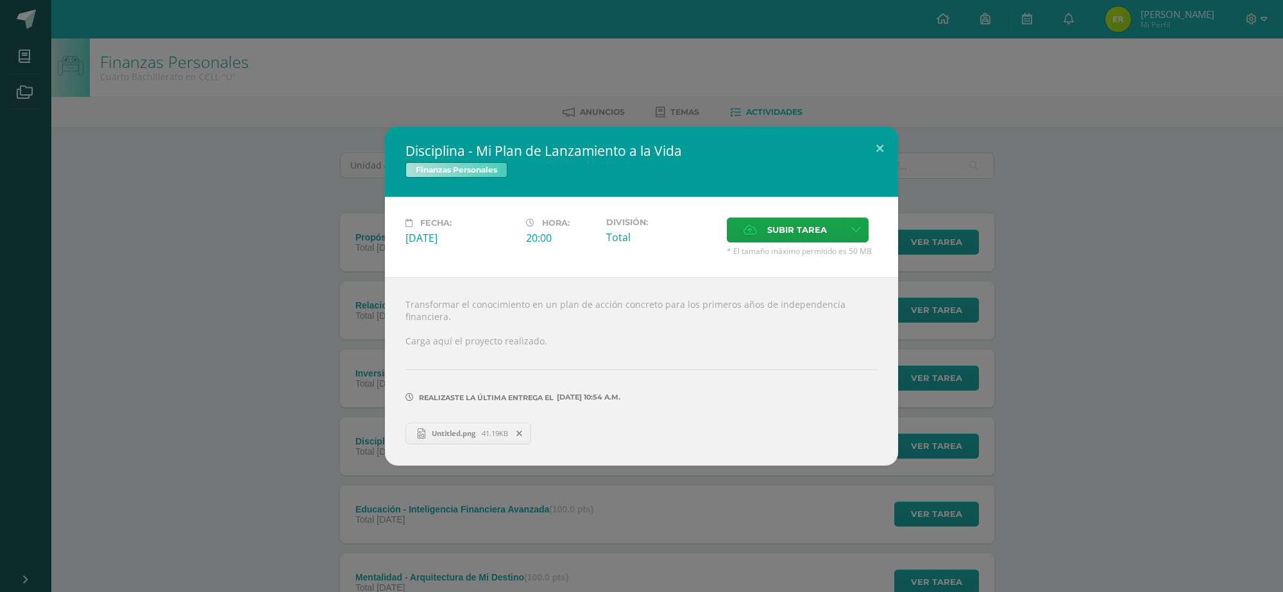
click at [473, 429] on span "Untitled.png" at bounding box center [453, 434] width 56 height 10
click at [522, 431] on icon at bounding box center [520, 433] width 6 height 9
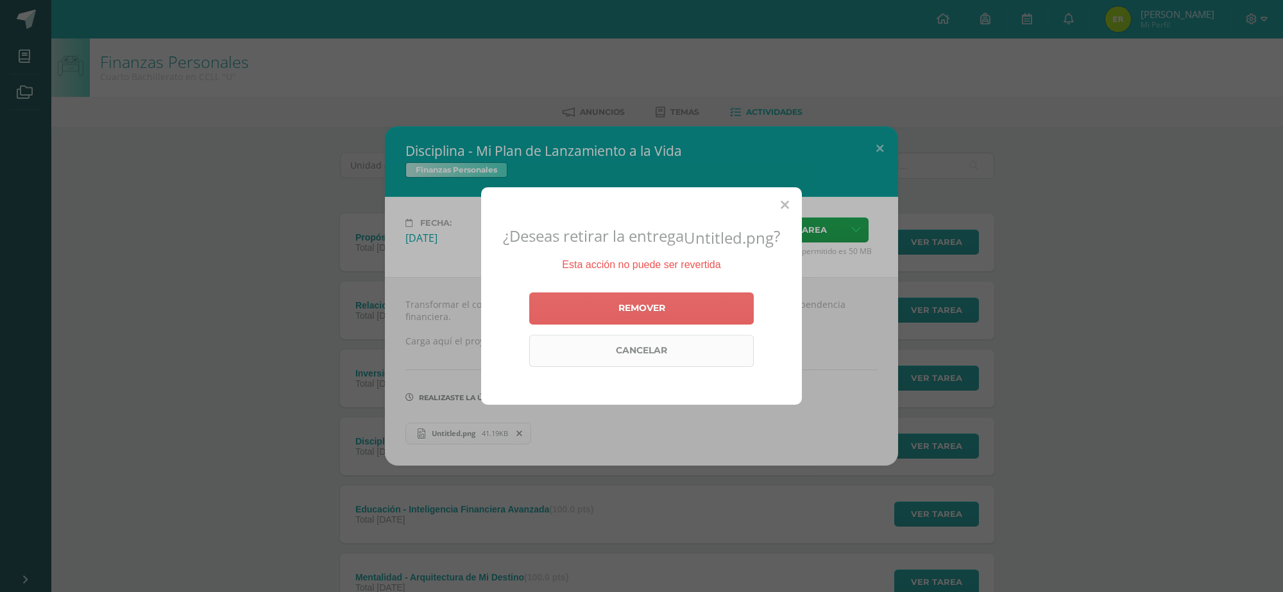
click at [688, 348] on link "Cancelar" at bounding box center [641, 351] width 225 height 32
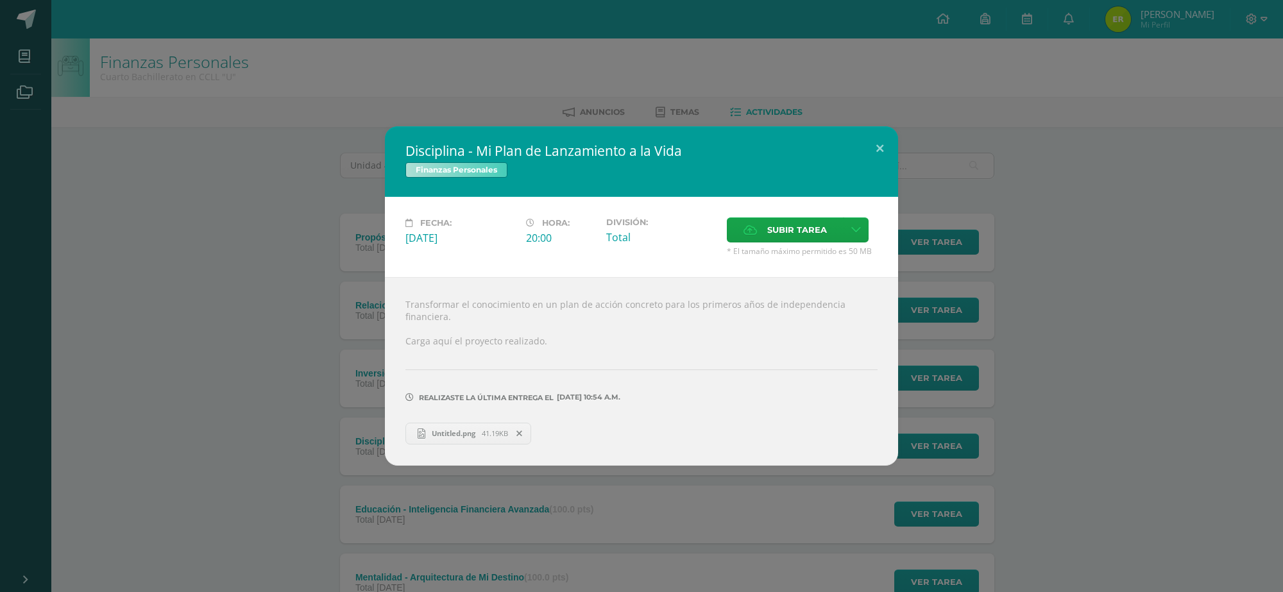
click at [520, 429] on icon at bounding box center [520, 433] width 6 height 9
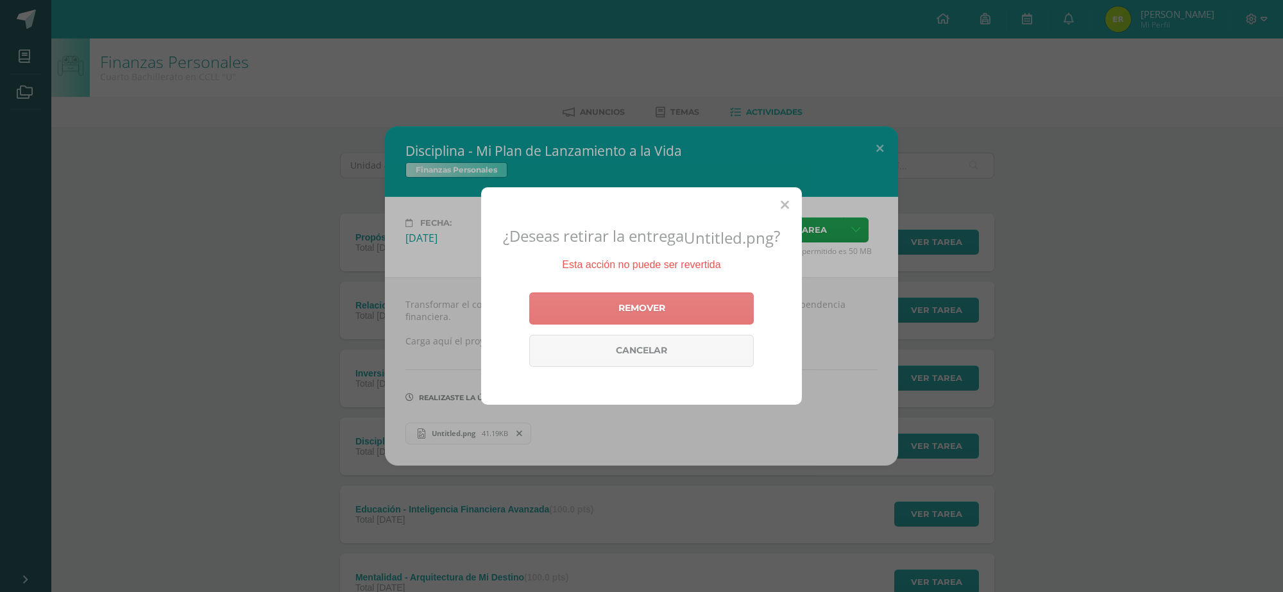
click at [662, 307] on link "Remover" at bounding box center [641, 309] width 225 height 32
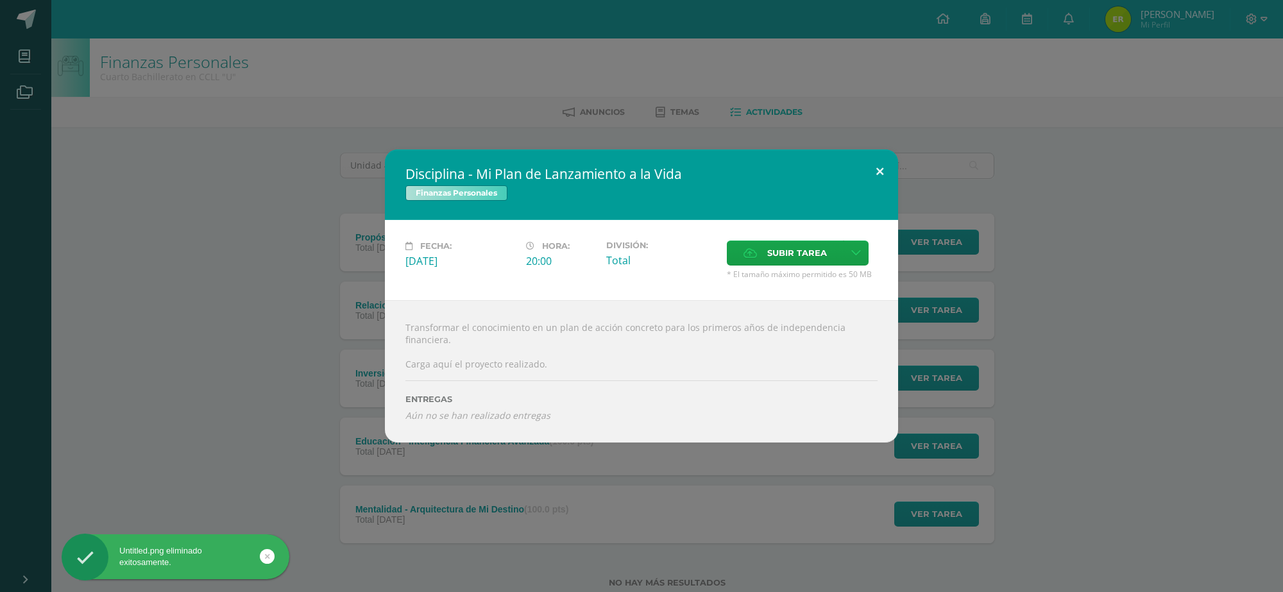
click at [883, 170] on button at bounding box center [880, 172] width 37 height 44
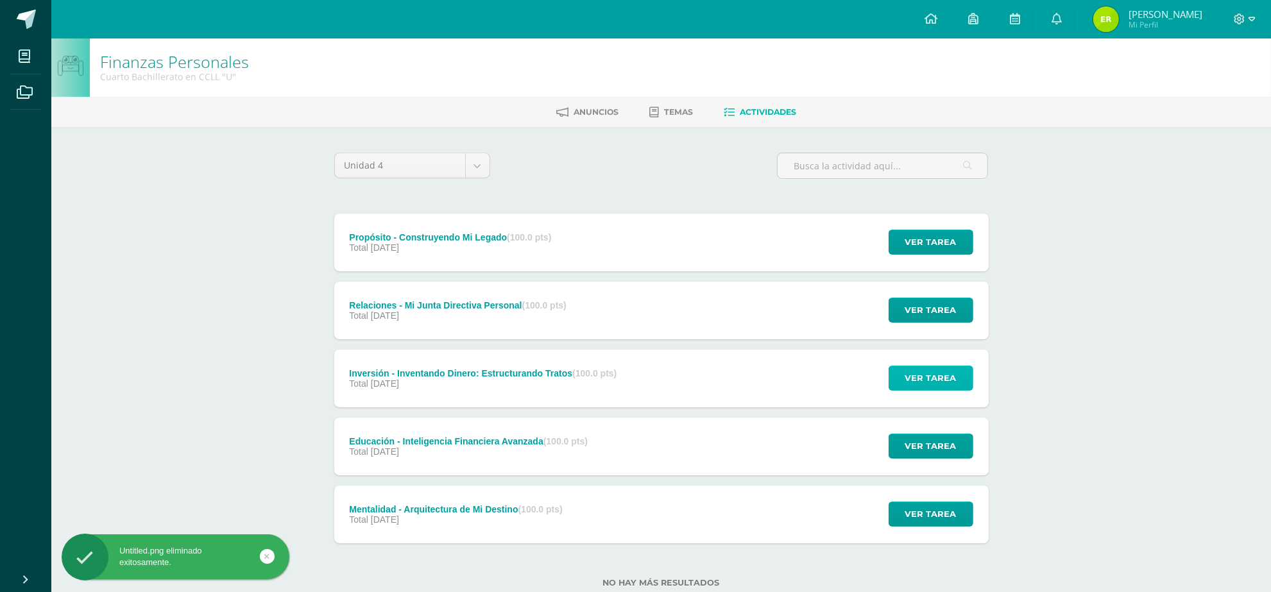
click at [927, 381] on span "Ver tarea" at bounding box center [930, 378] width 51 height 24
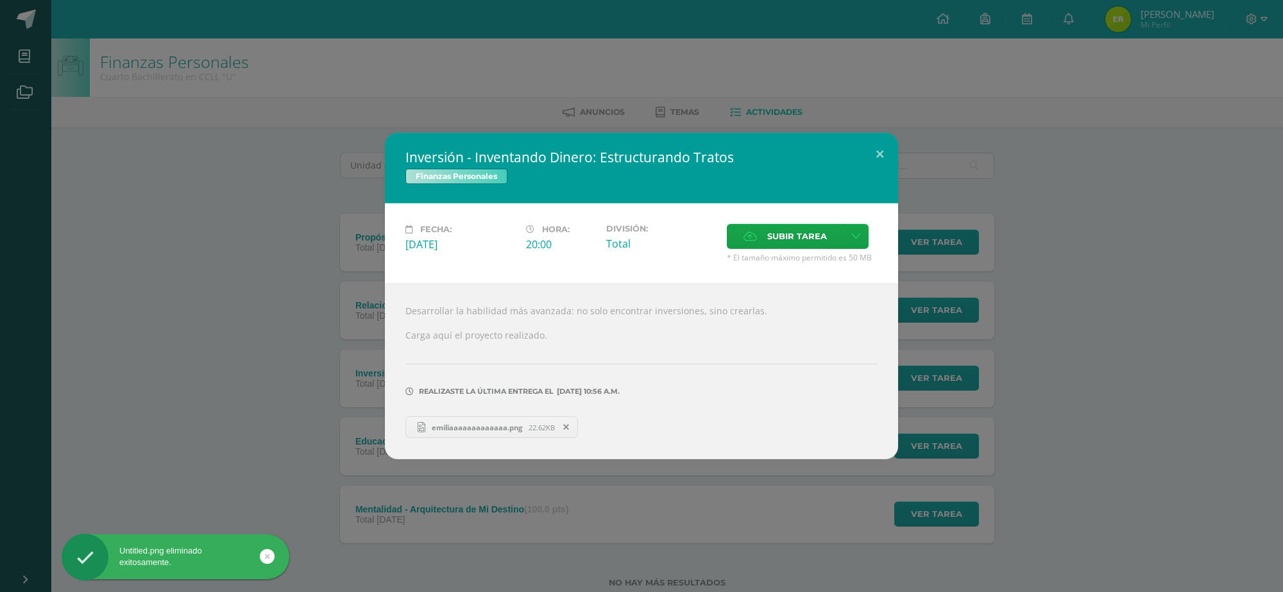
click at [567, 427] on icon at bounding box center [566, 427] width 6 height 9
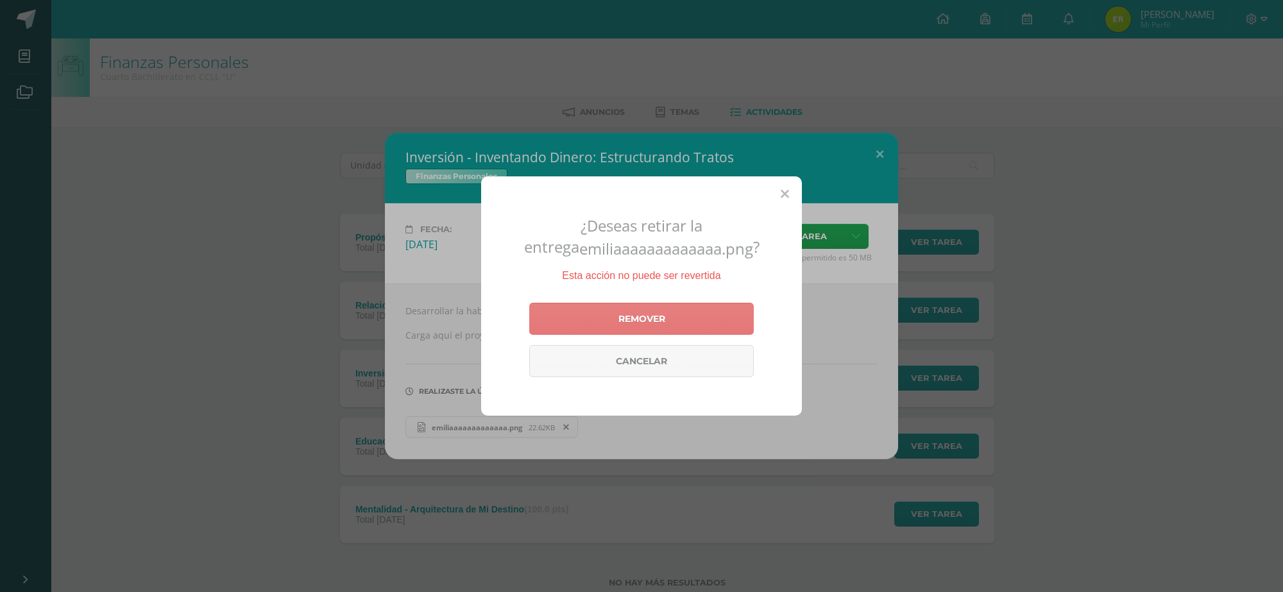
click at [629, 318] on link "Remover" at bounding box center [641, 319] width 225 height 32
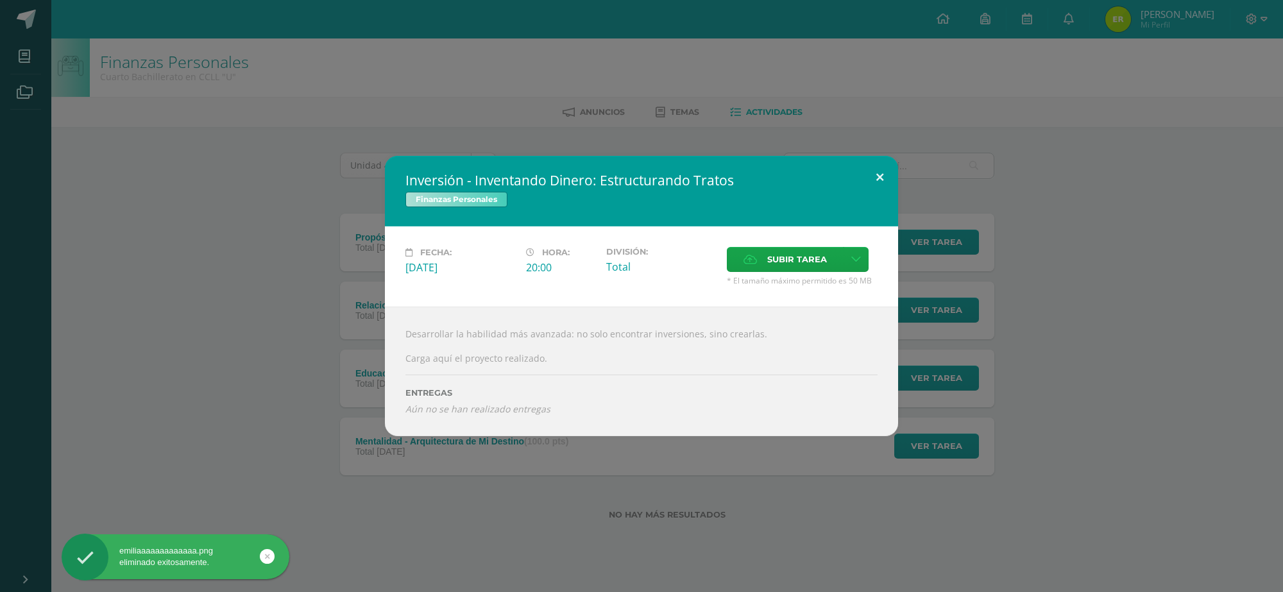
click at [881, 174] on button at bounding box center [880, 178] width 37 height 44
